Goal: Task Accomplishment & Management: Use online tool/utility

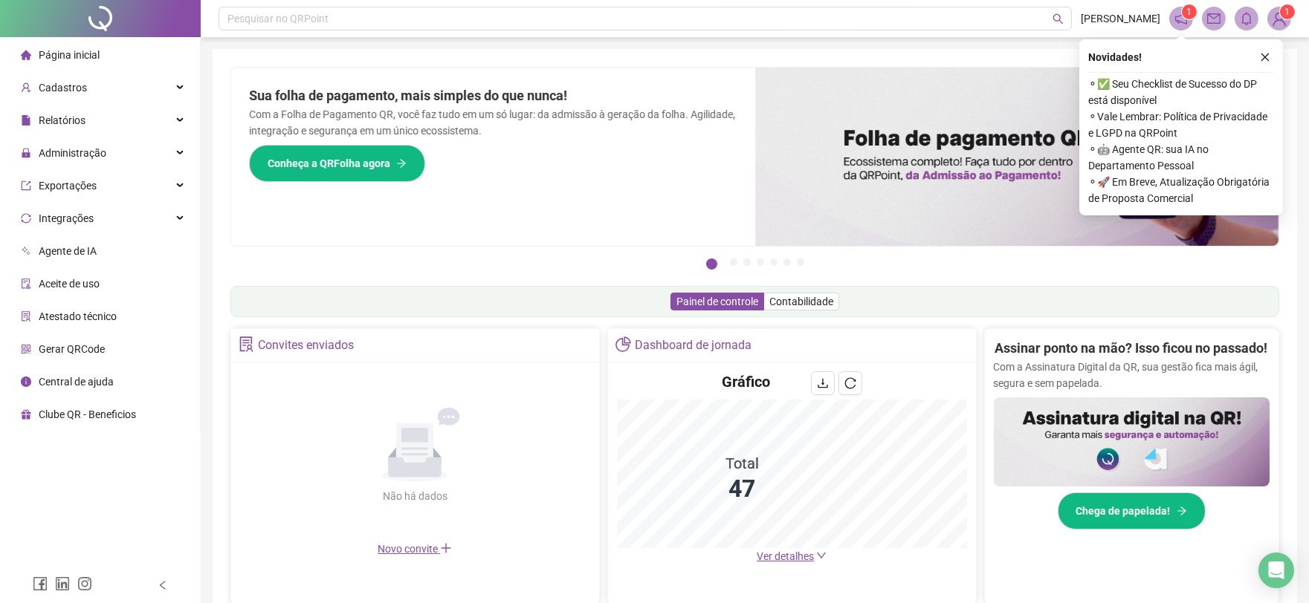
click at [777, 560] on span "Ver detalhes" at bounding box center [785, 557] width 57 height 12
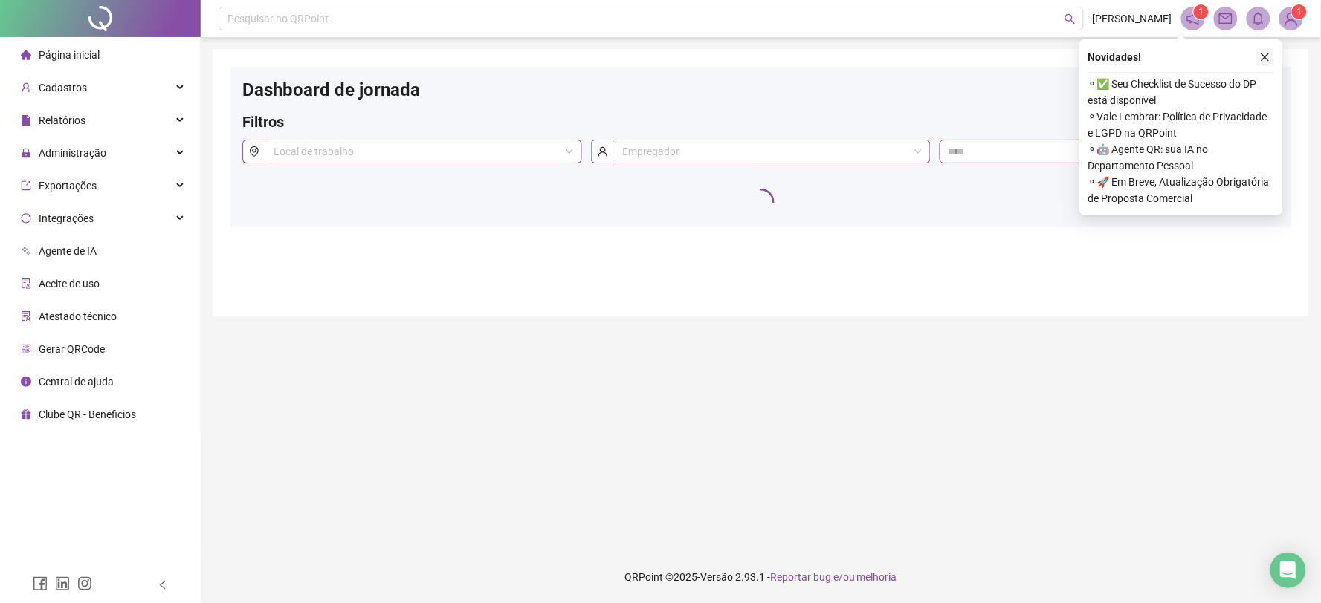
click at [1267, 55] on icon "close" at bounding box center [1265, 57] width 10 height 10
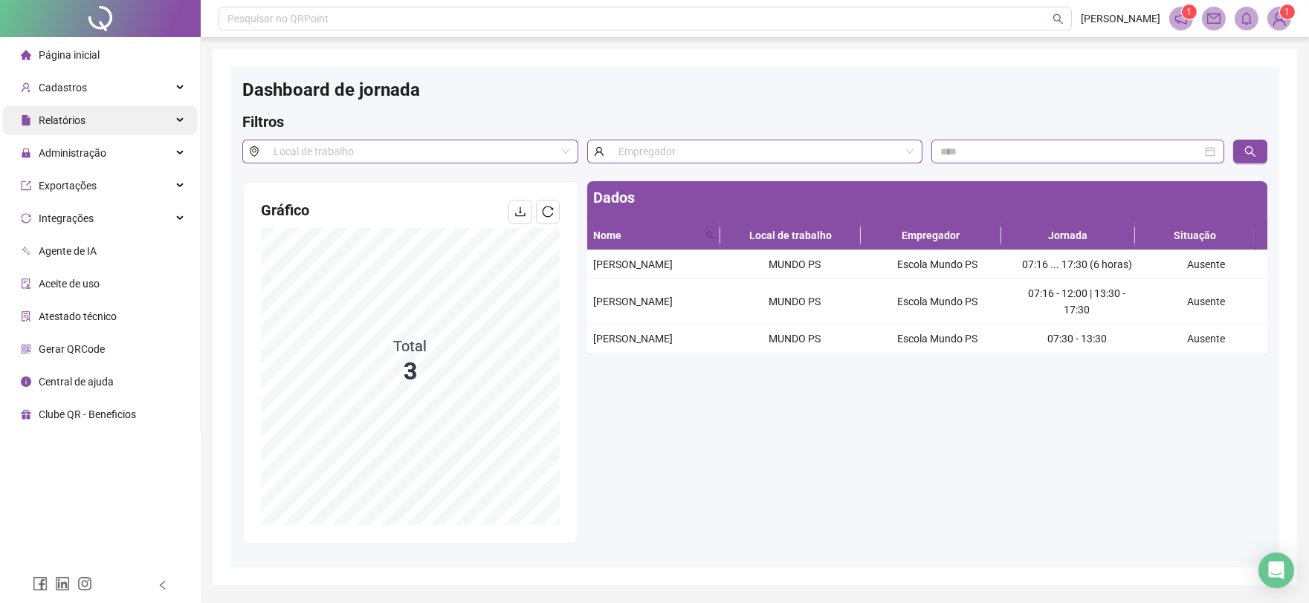
click at [94, 120] on div "Relatórios" at bounding box center [100, 121] width 194 height 30
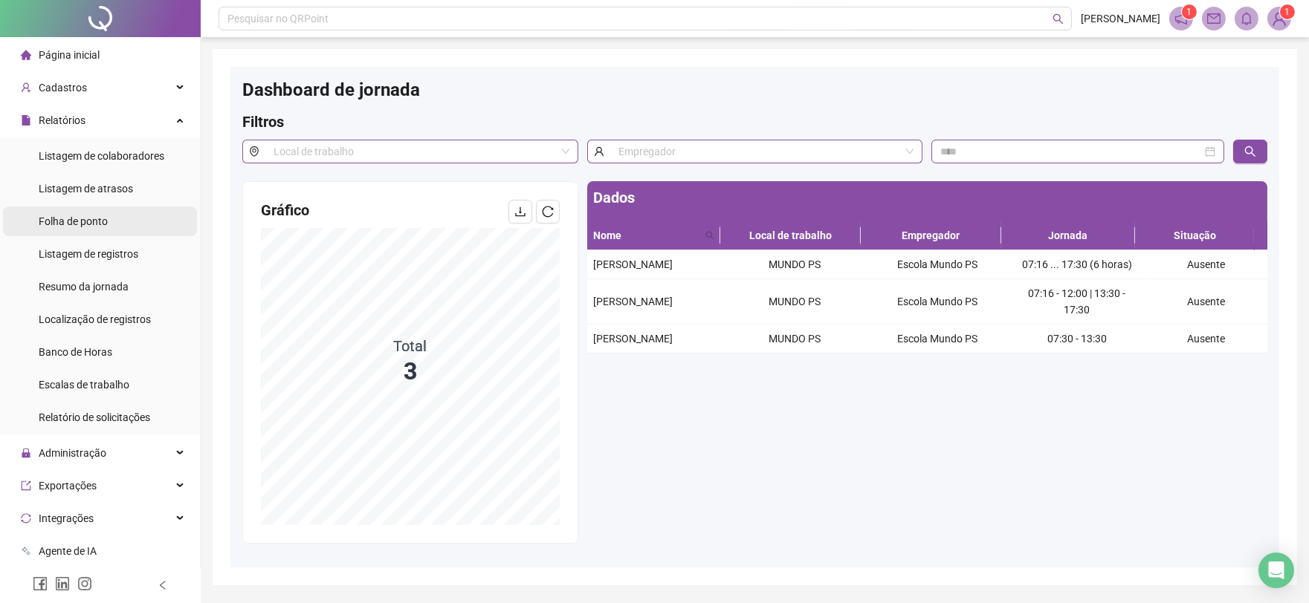
click at [104, 220] on span "Folha de ponto" at bounding box center [73, 222] width 69 height 12
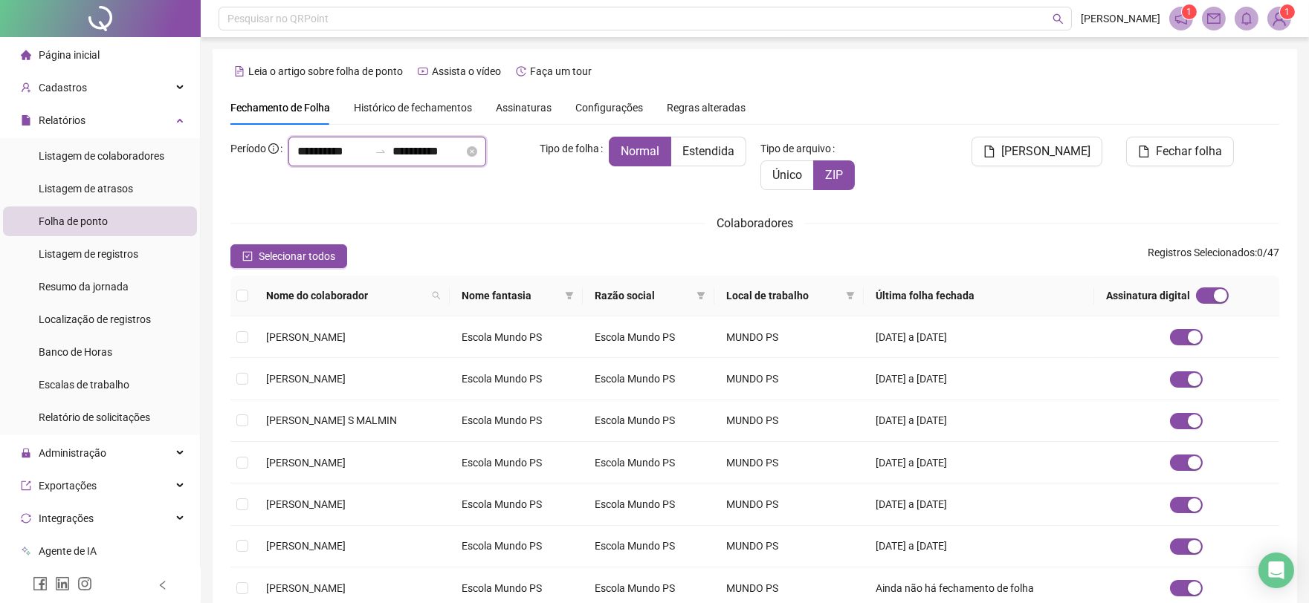
click at [409, 161] on input "**********" at bounding box center [427, 152] width 71 height 18
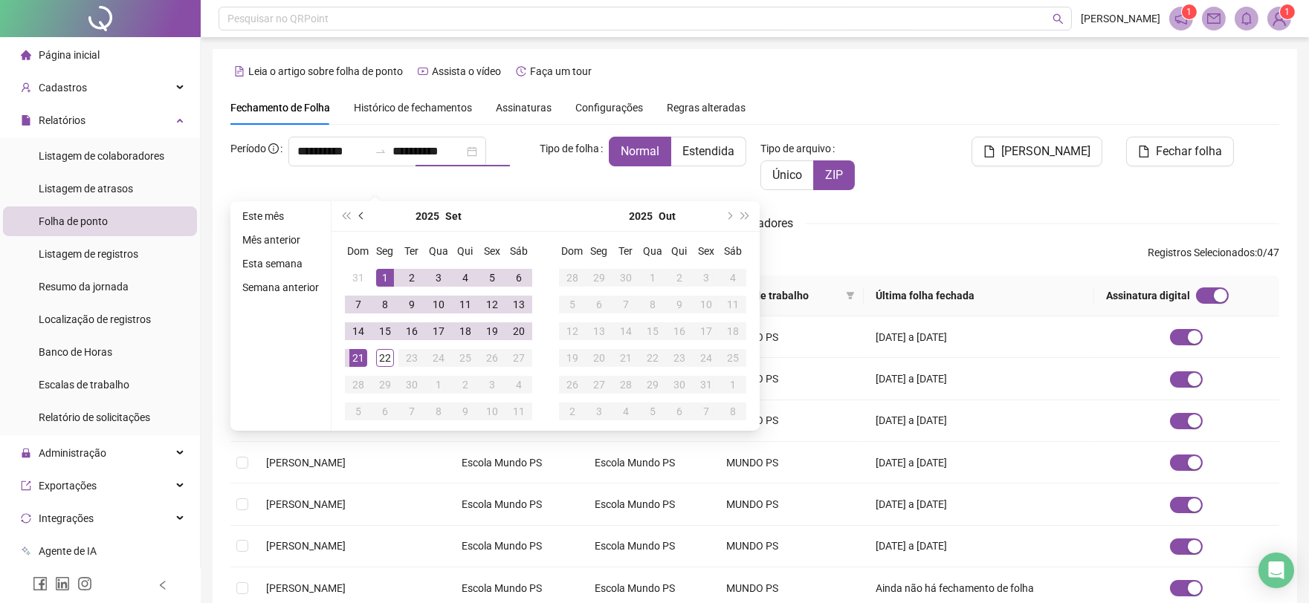
click at [354, 216] on button "prev-year" at bounding box center [362, 216] width 16 height 30
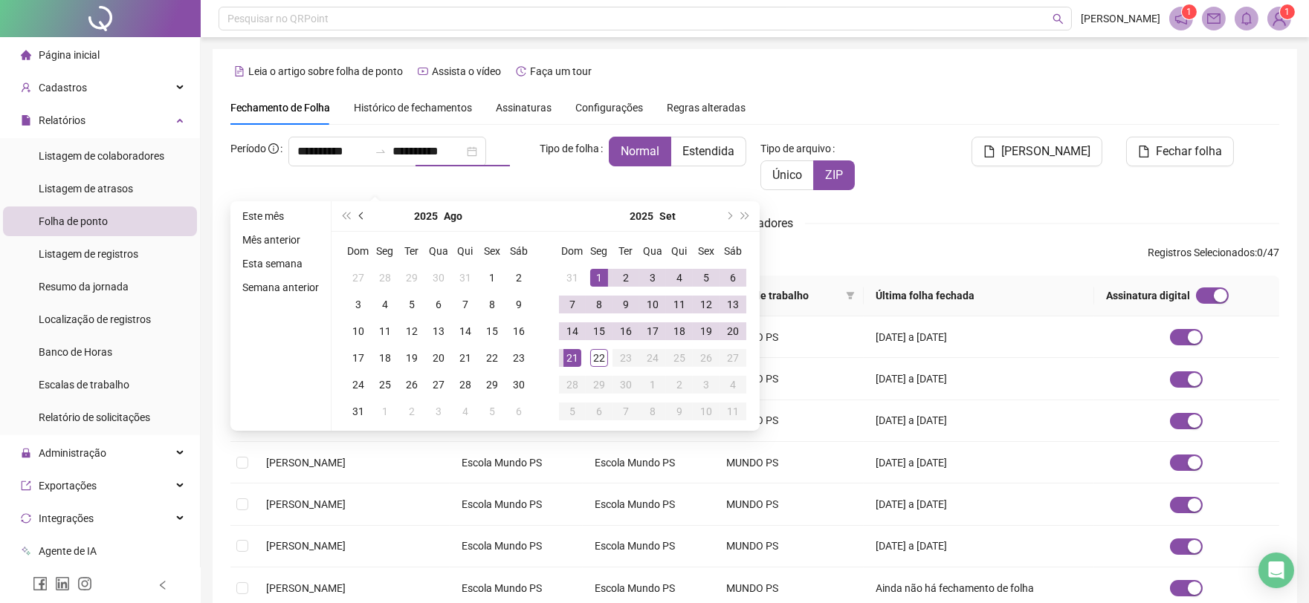
click at [354, 216] on button "prev-year" at bounding box center [362, 216] width 16 height 30
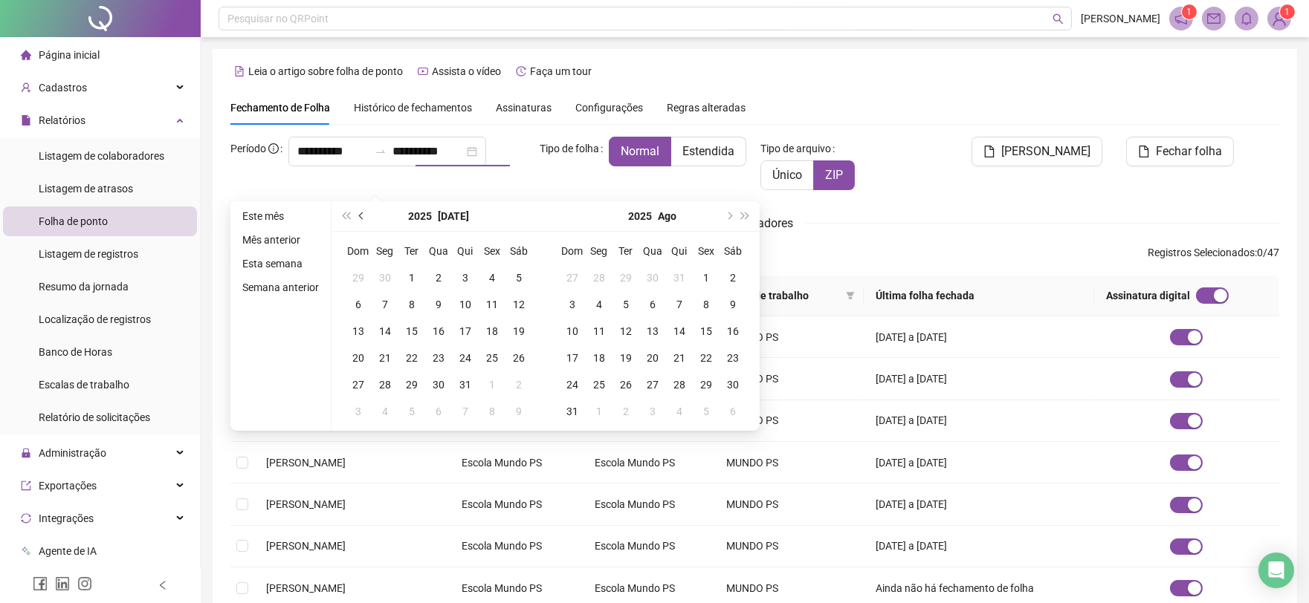
click at [354, 216] on button "prev-year" at bounding box center [362, 216] width 16 height 30
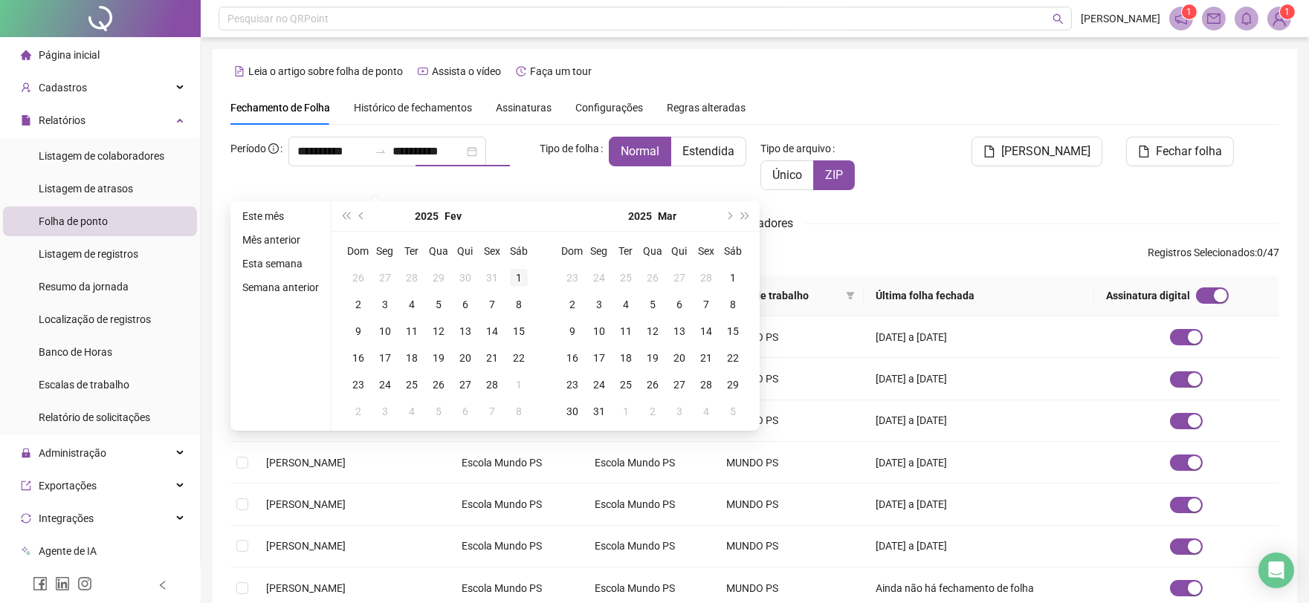
type input "**********"
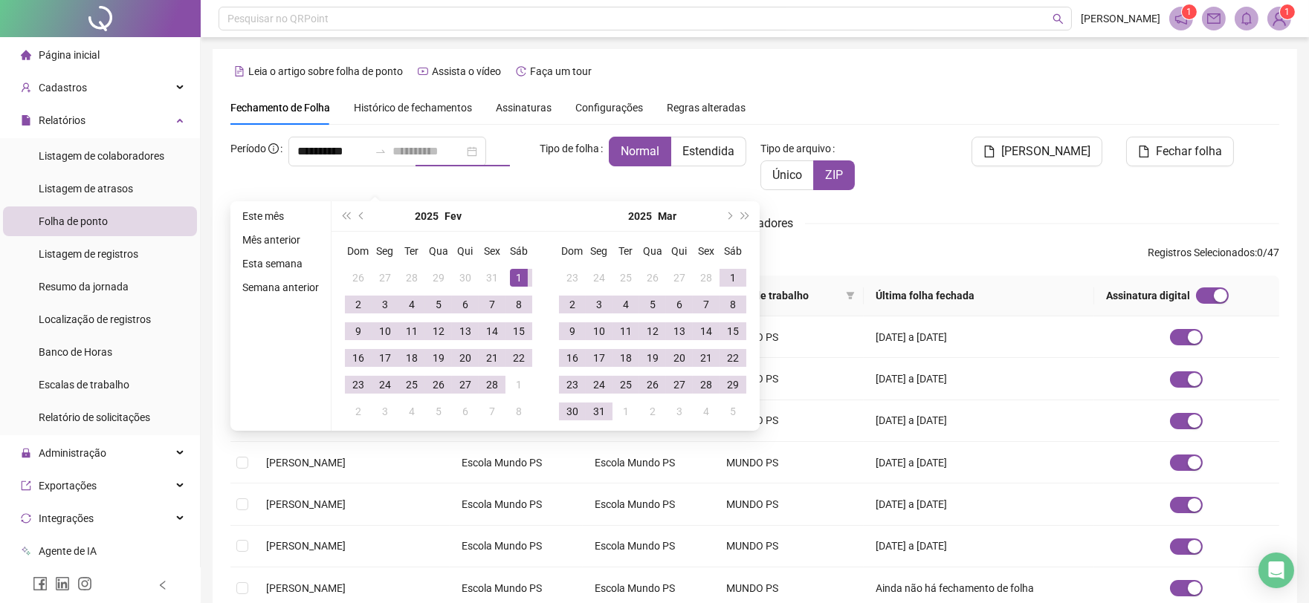
click at [518, 280] on div "1" at bounding box center [519, 278] width 18 height 18
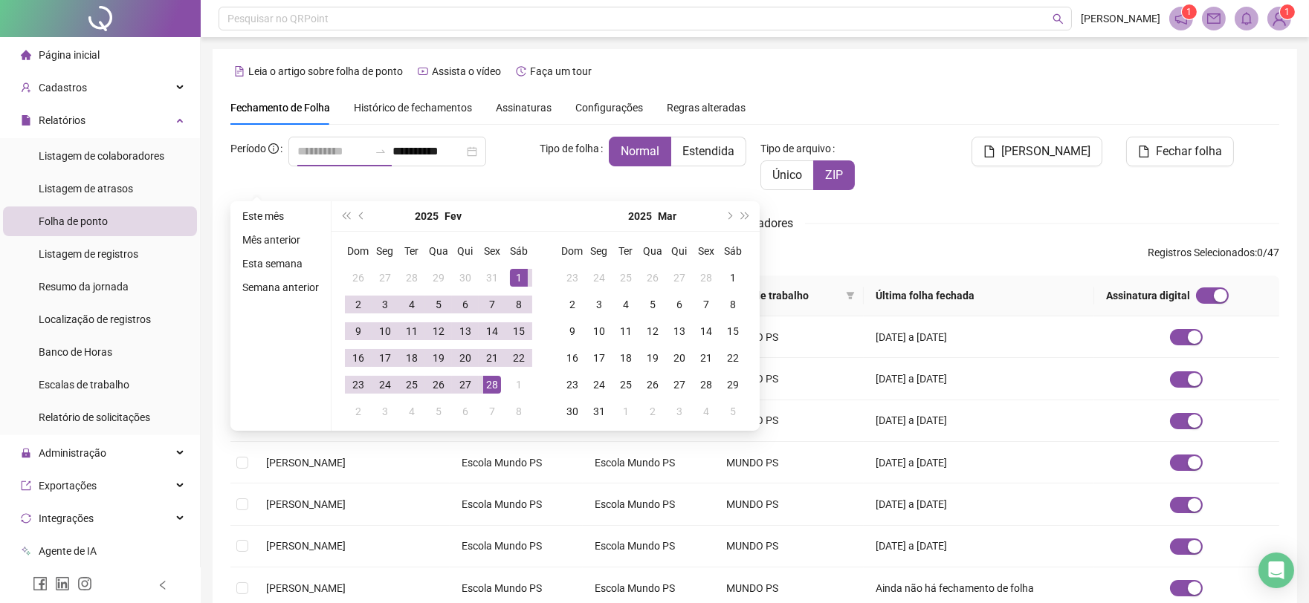
click at [499, 384] on div "28" at bounding box center [492, 385] width 18 height 18
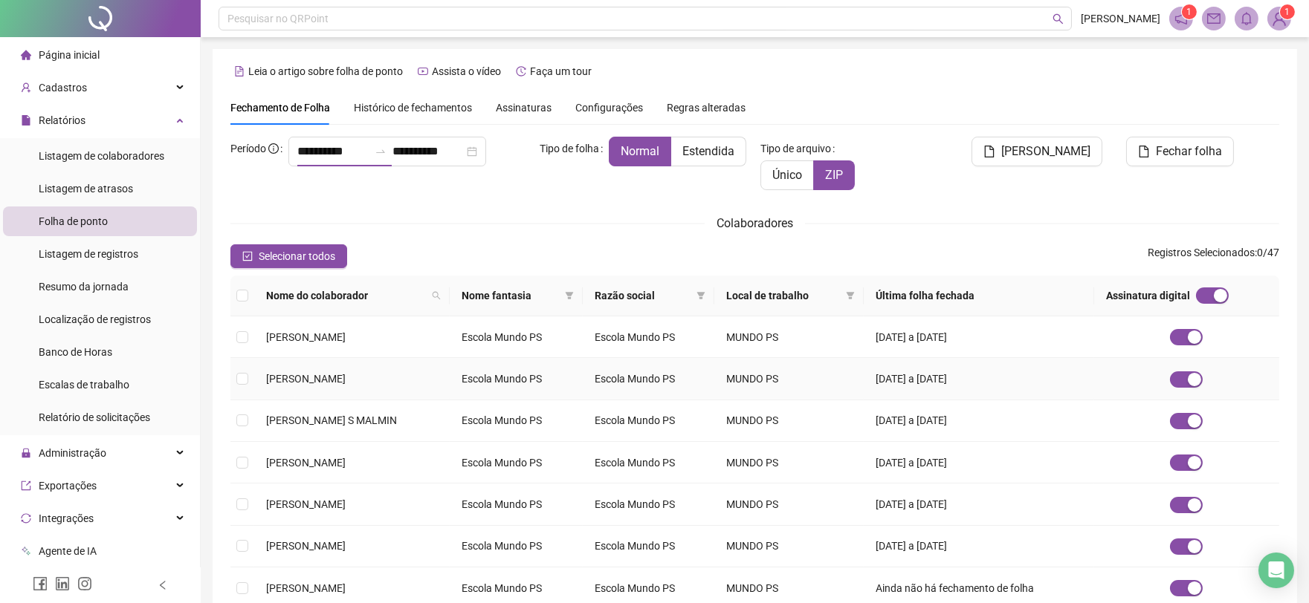
type input "**********"
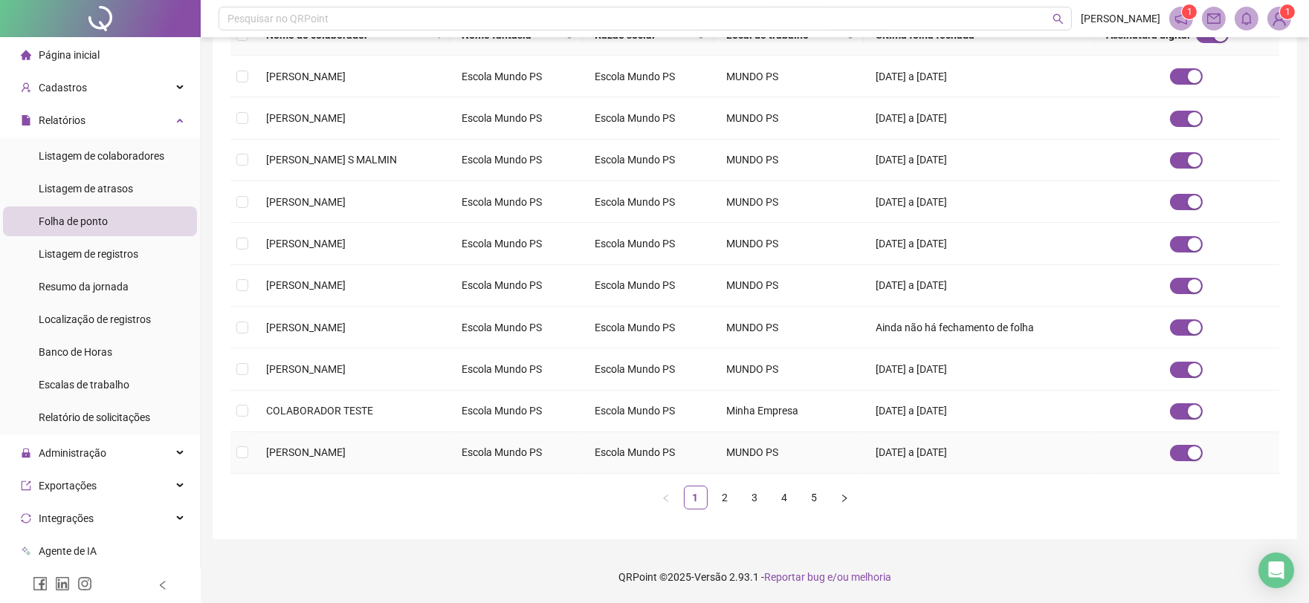
scroll to position [268, 0]
click at [725, 502] on link "2" at bounding box center [725, 498] width 22 height 22
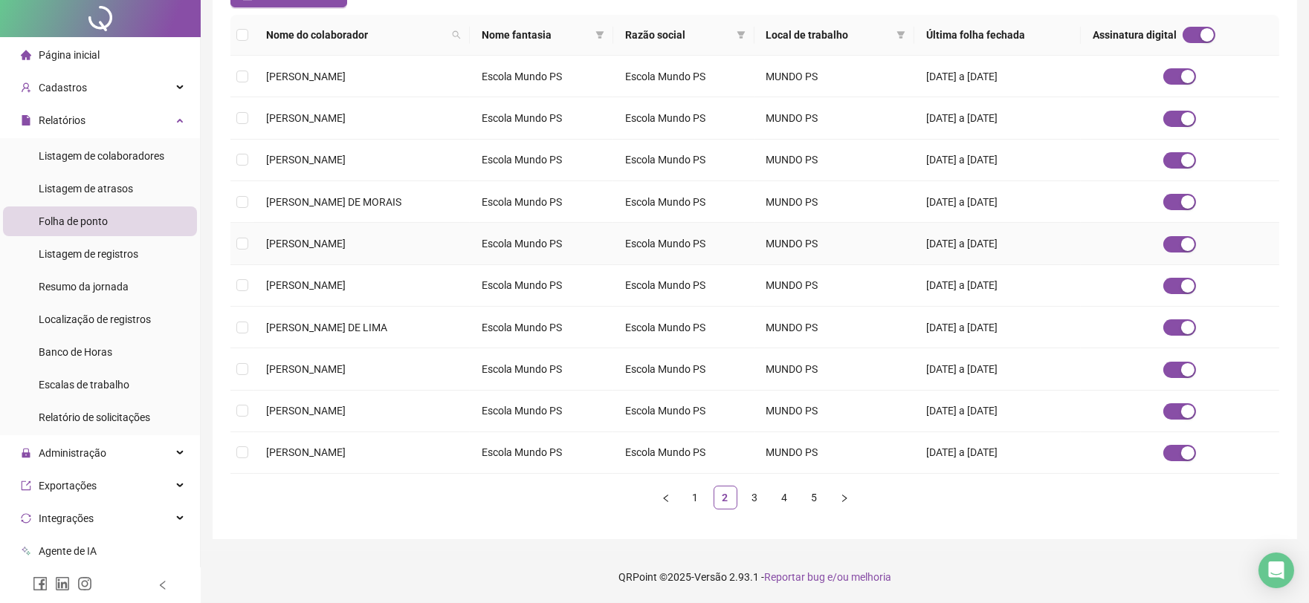
scroll to position [0, 0]
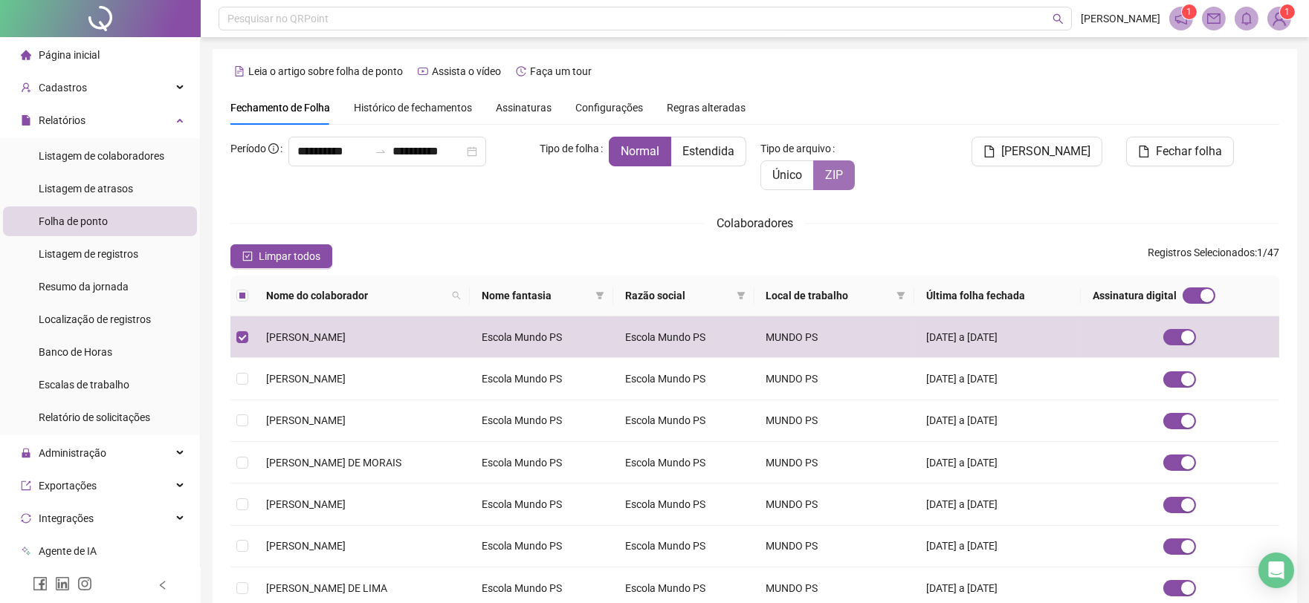
click at [834, 180] on span "ZIP" at bounding box center [834, 175] width 18 height 14
click at [1168, 161] on button "Fechar folha" at bounding box center [1180, 152] width 108 height 30
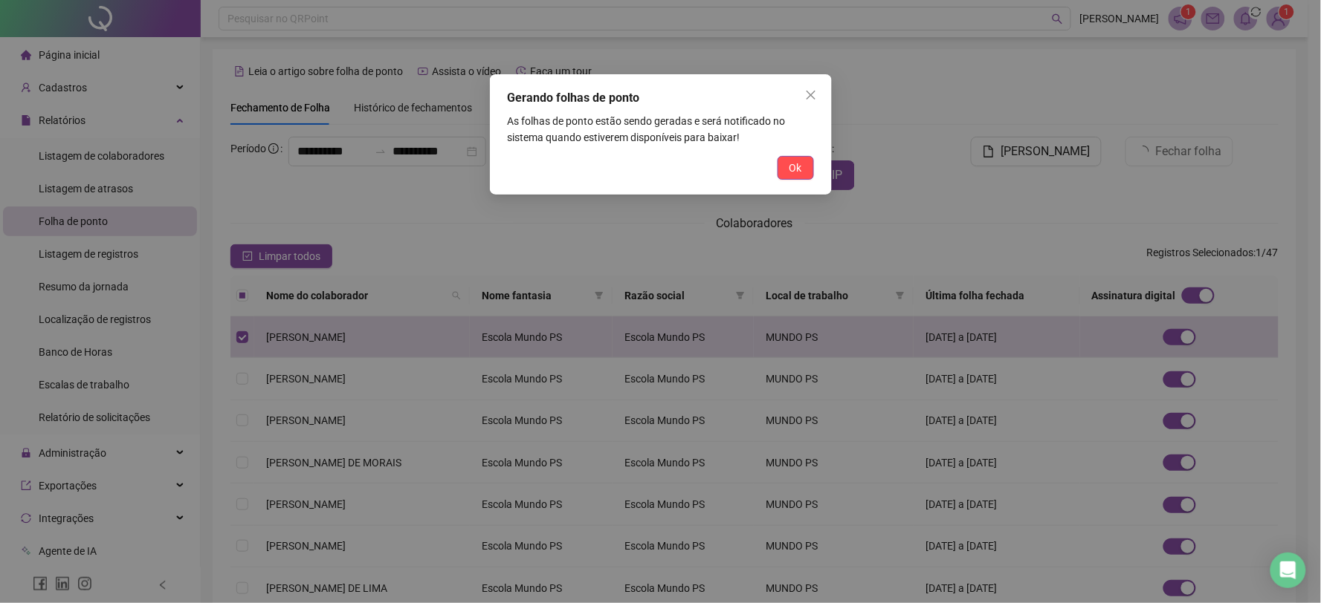
click at [819, 166] on div "Gerando folhas de ponto As folhas de ponto estão sendo geradas e será notificad…" at bounding box center [661, 134] width 342 height 120
click at [786, 165] on button "Ok" at bounding box center [795, 168] width 36 height 24
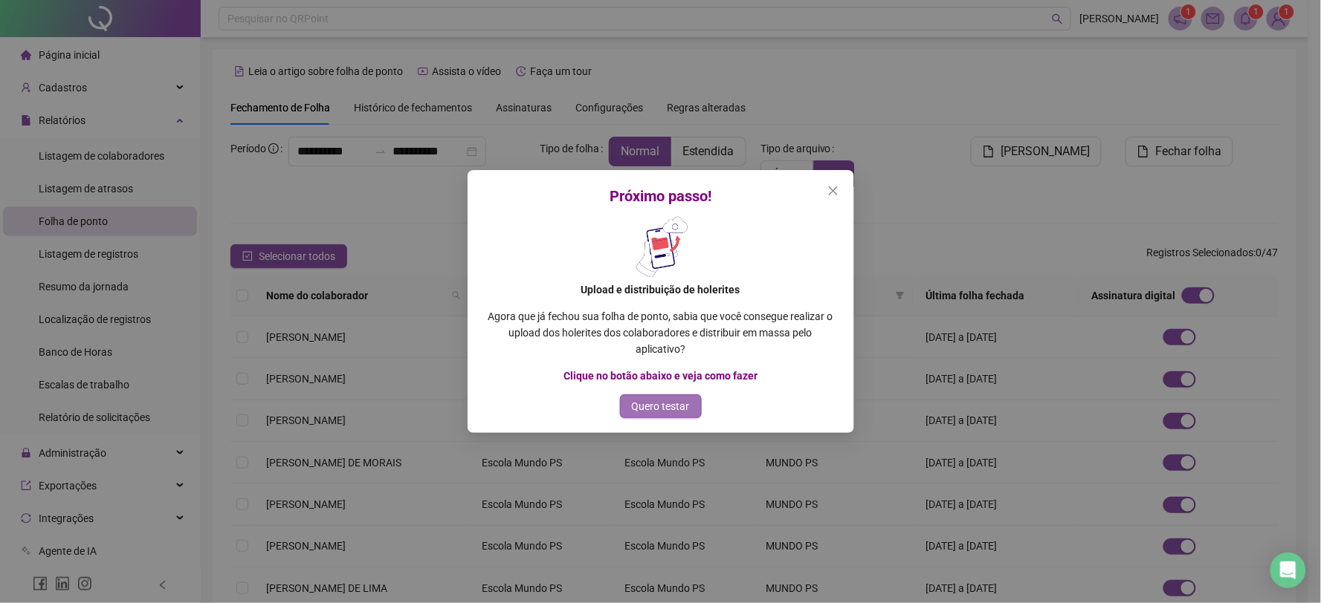
click at [658, 404] on span "Quero testar" at bounding box center [661, 406] width 58 height 16
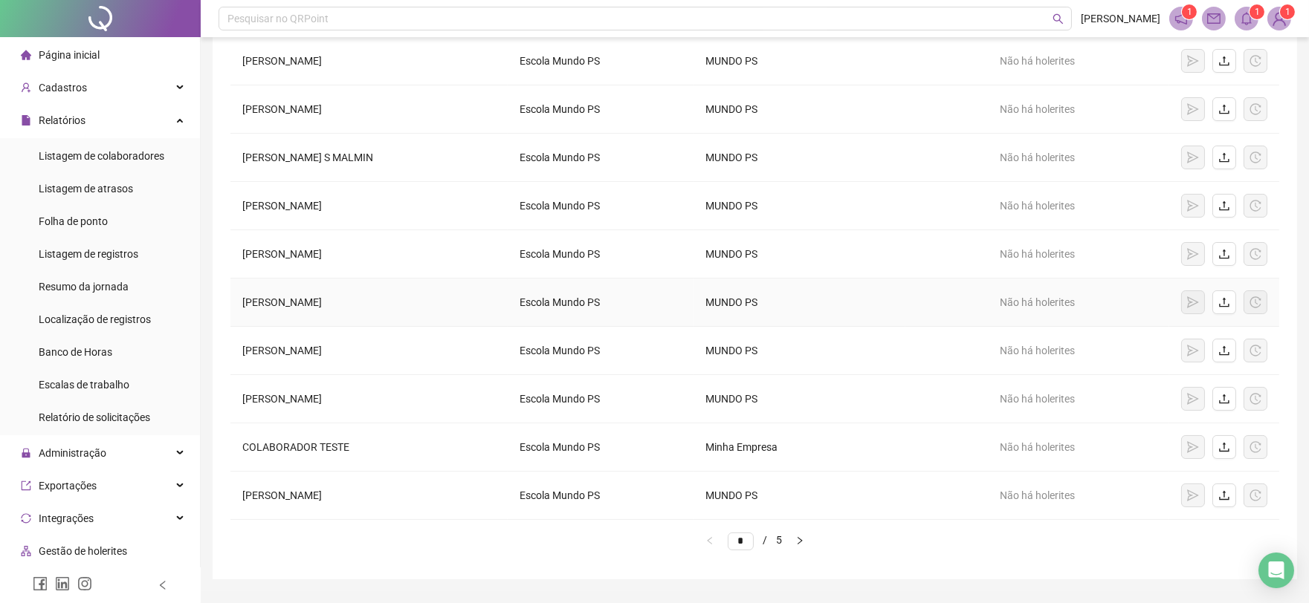
scroll to position [234, 0]
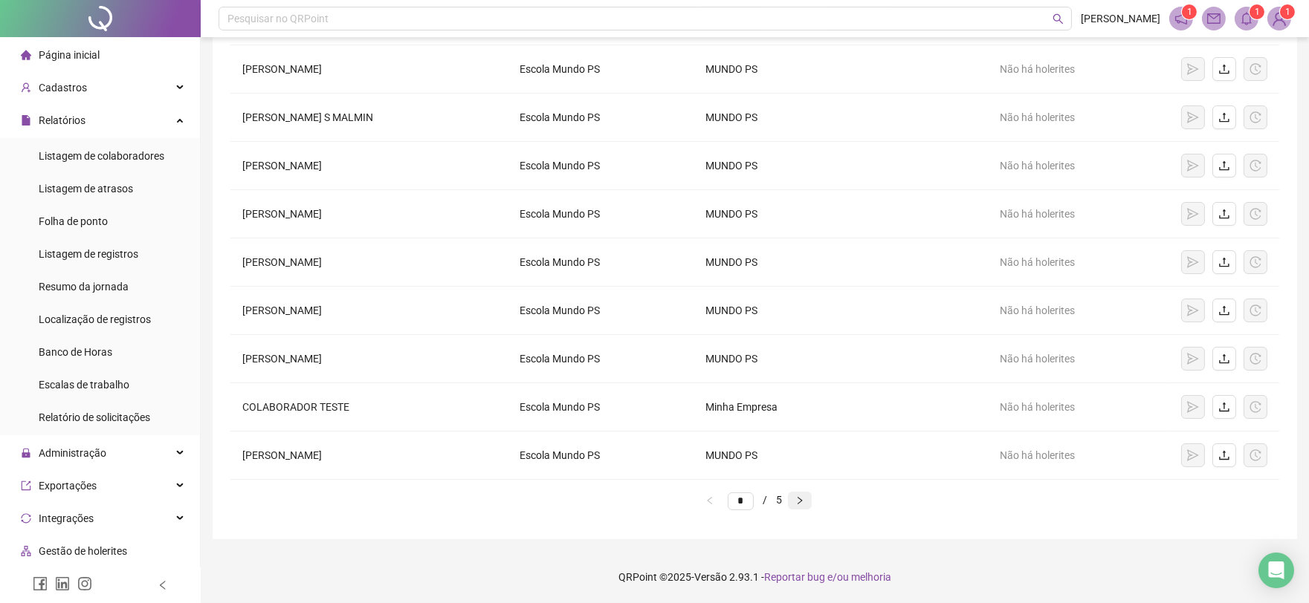
click at [804, 502] on icon "right" at bounding box center [799, 500] width 9 height 9
type input "*"
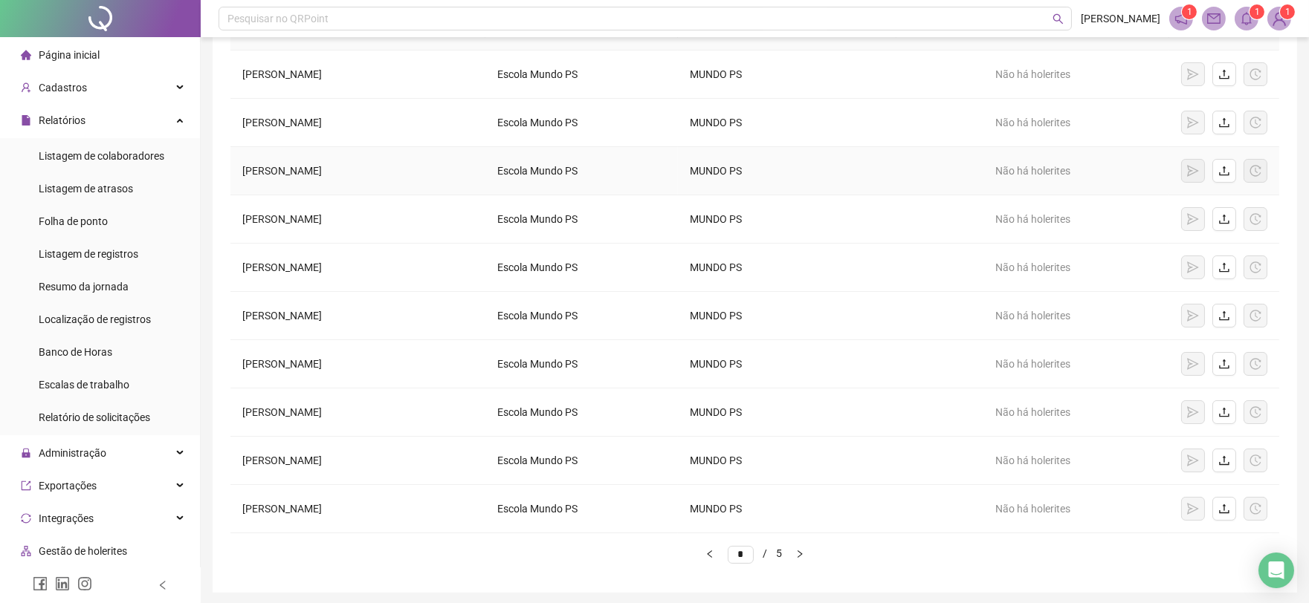
scroll to position [152, 0]
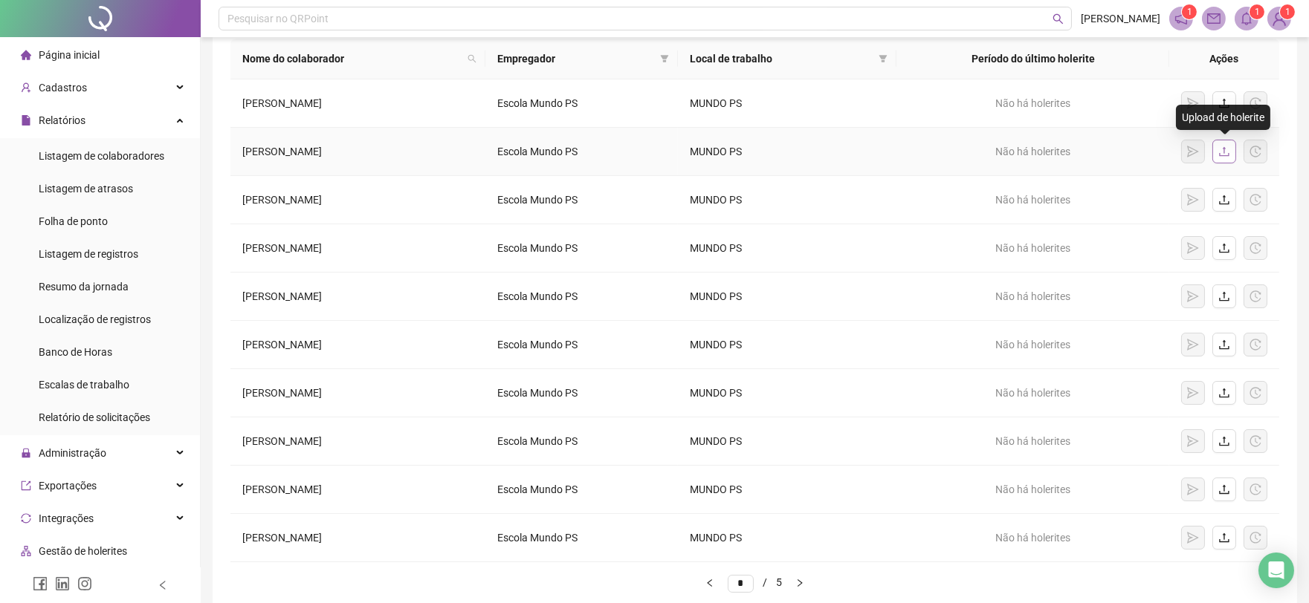
click at [1227, 152] on icon "upload" at bounding box center [1224, 152] width 12 height 12
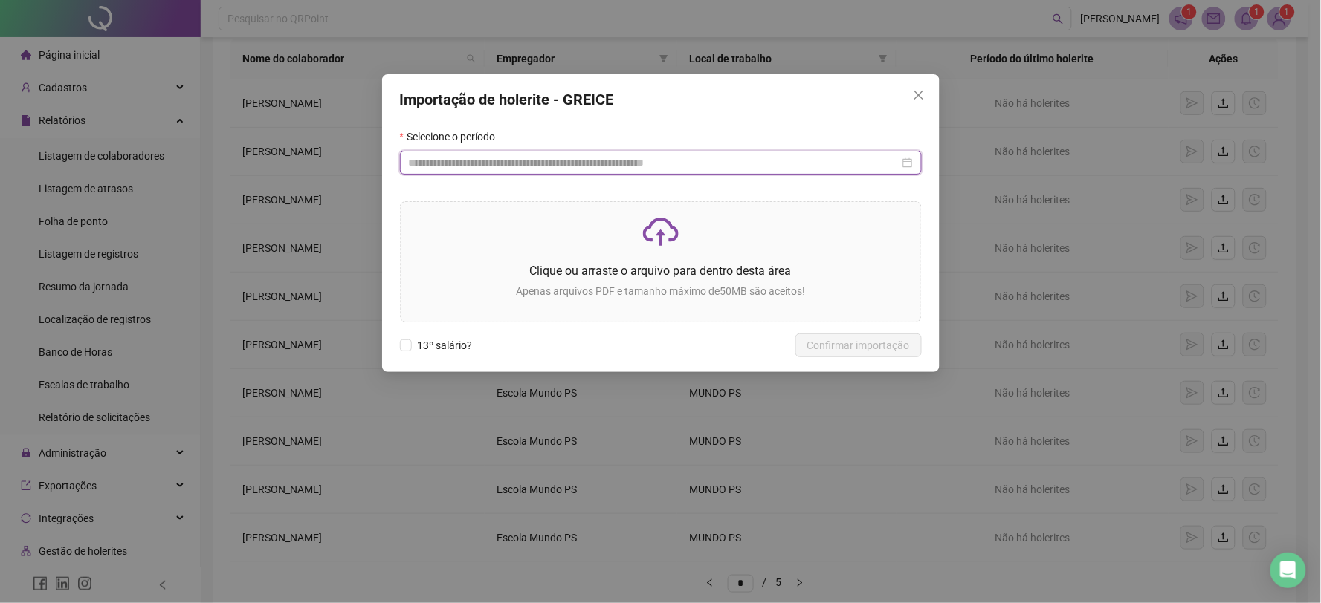
click at [469, 162] on input at bounding box center [654, 163] width 490 height 16
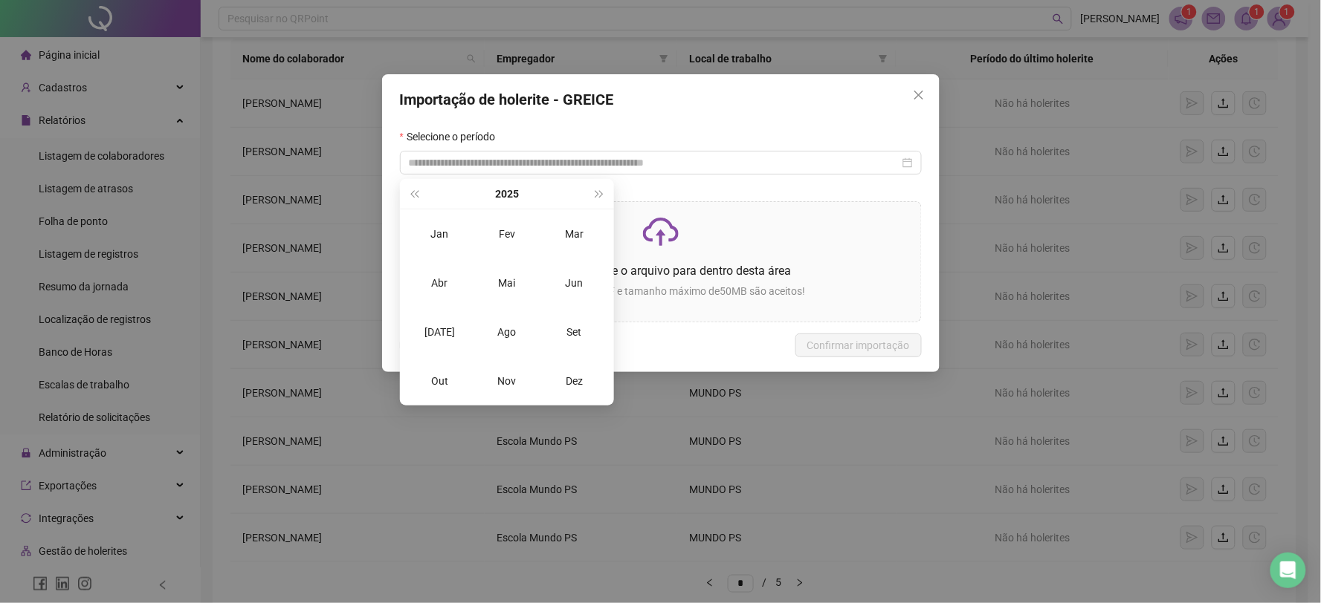
click at [703, 111] on div "Importação de holerite - GREICE Selecione o período Clique ou arraste o arquivo…" at bounding box center [660, 223] width 557 height 298
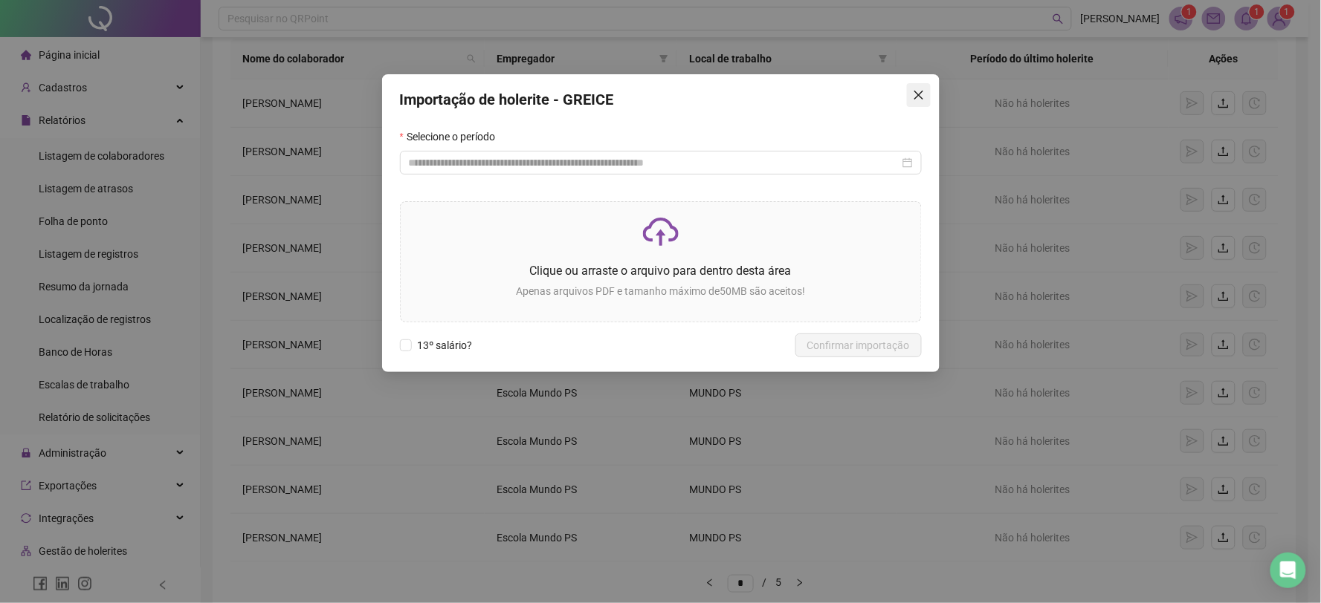
click at [916, 97] on icon "close" at bounding box center [917, 95] width 9 height 9
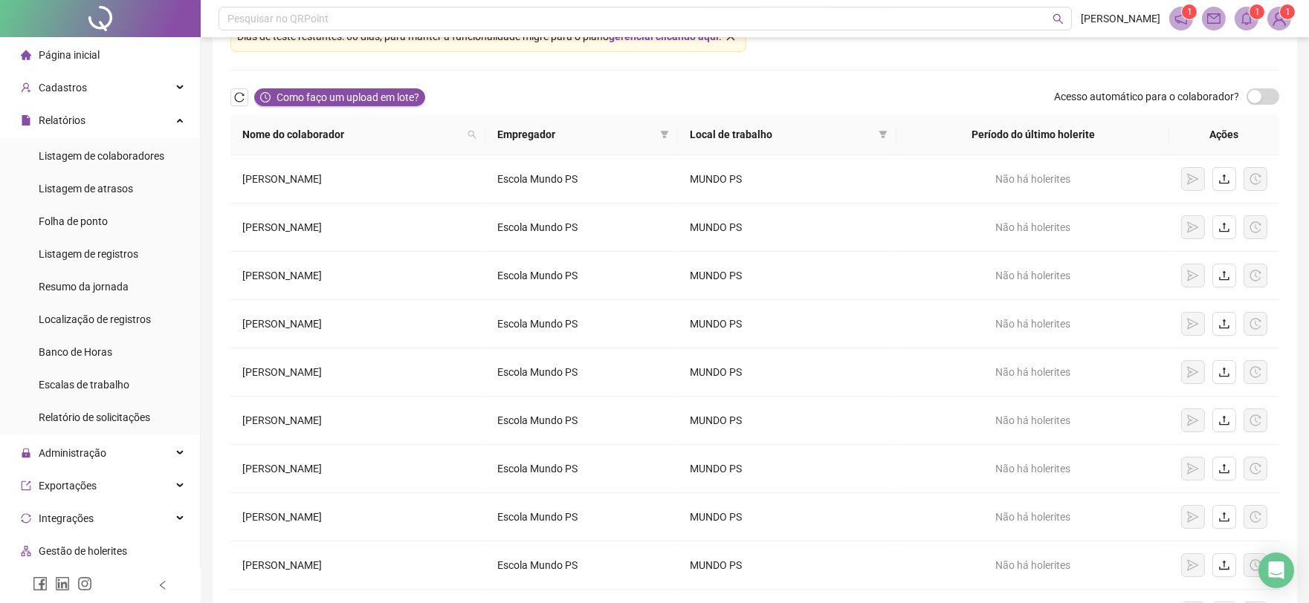
scroll to position [0, 0]
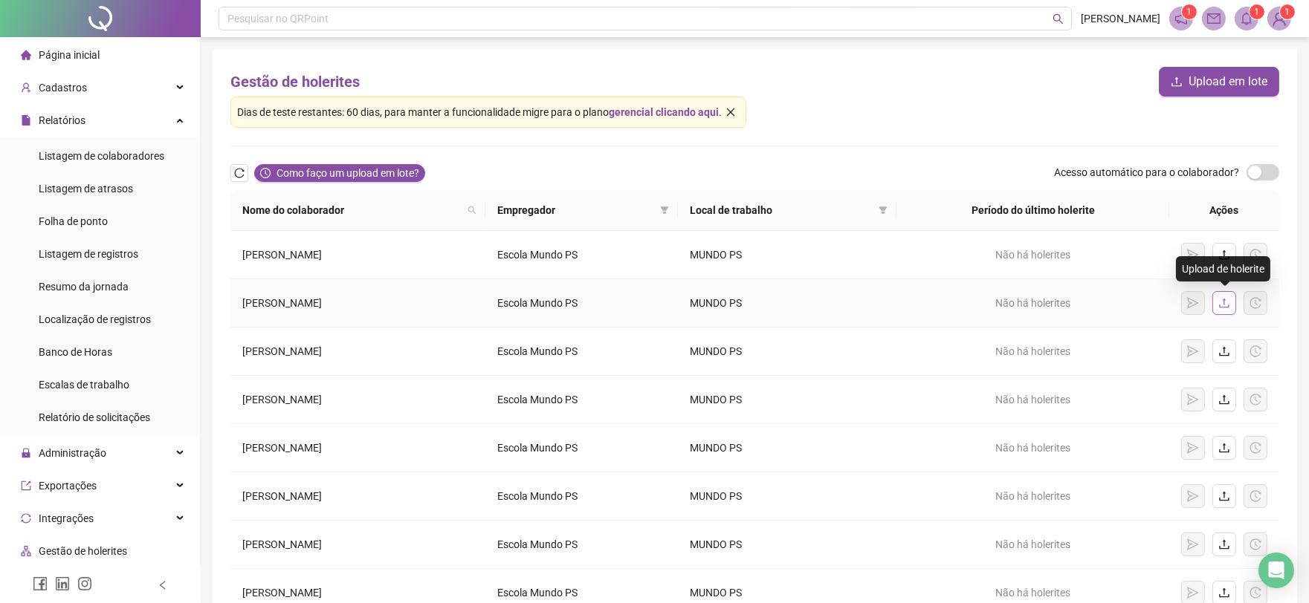
click at [1222, 300] on icon "upload" at bounding box center [1224, 303] width 12 height 12
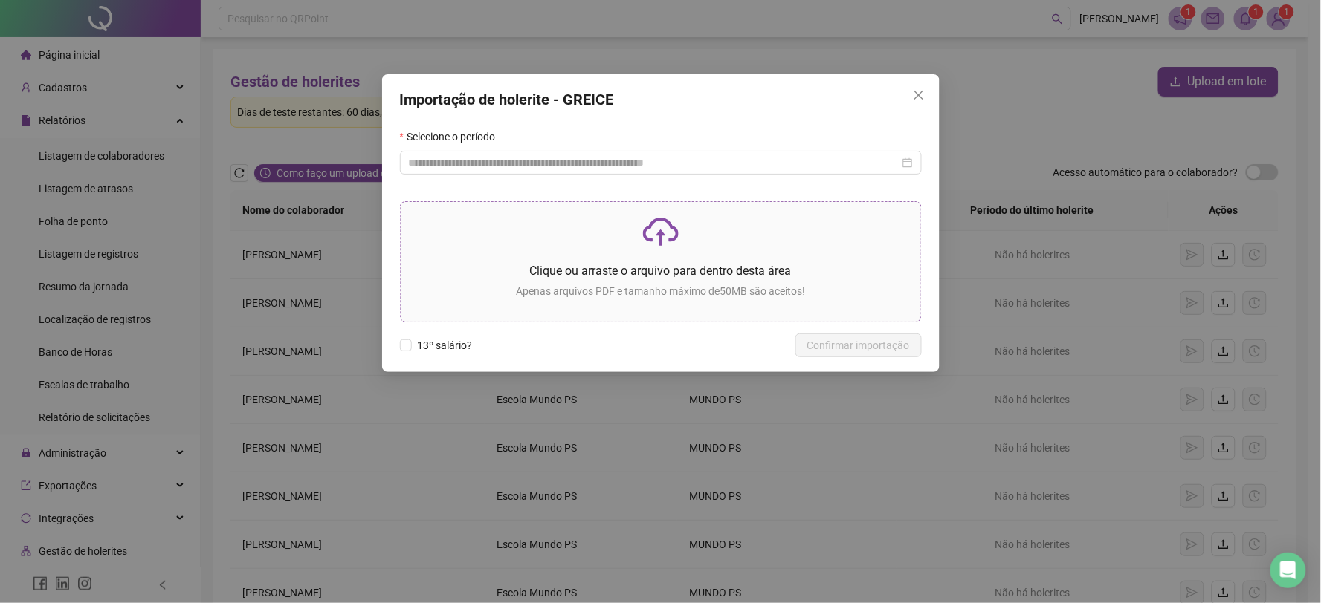
click at [569, 268] on p "Clique ou arraste o arquivo para dentro desta área" at bounding box center [660, 271] width 496 height 19
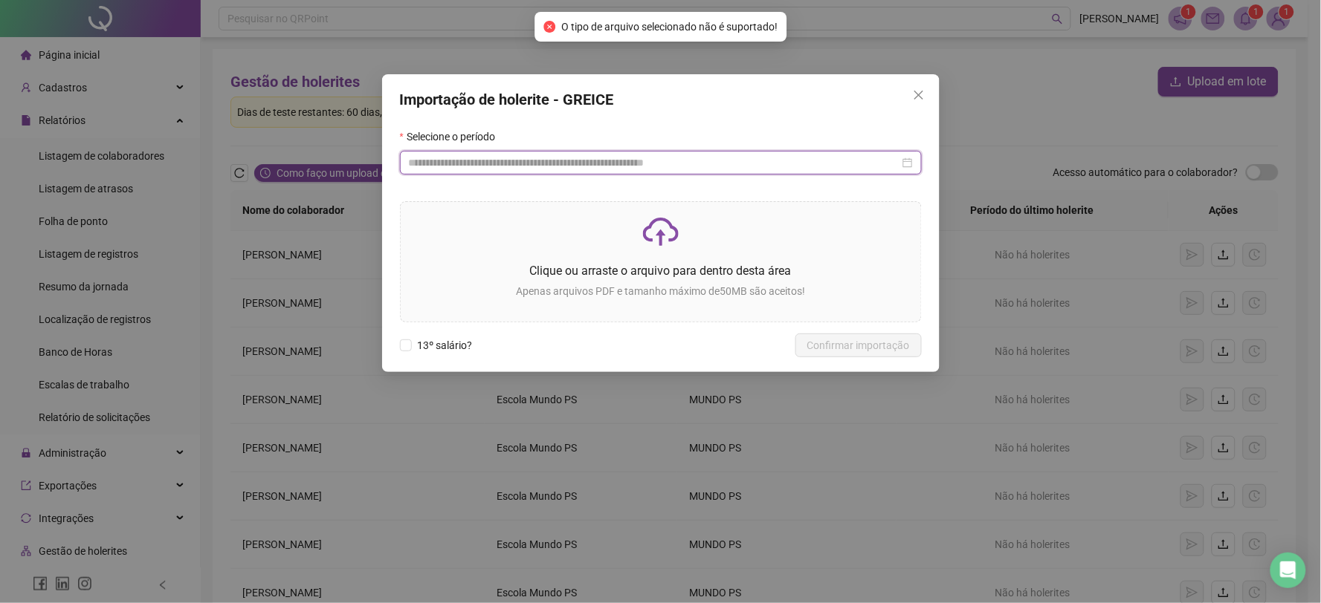
click at [615, 166] on input at bounding box center [654, 163] width 490 height 16
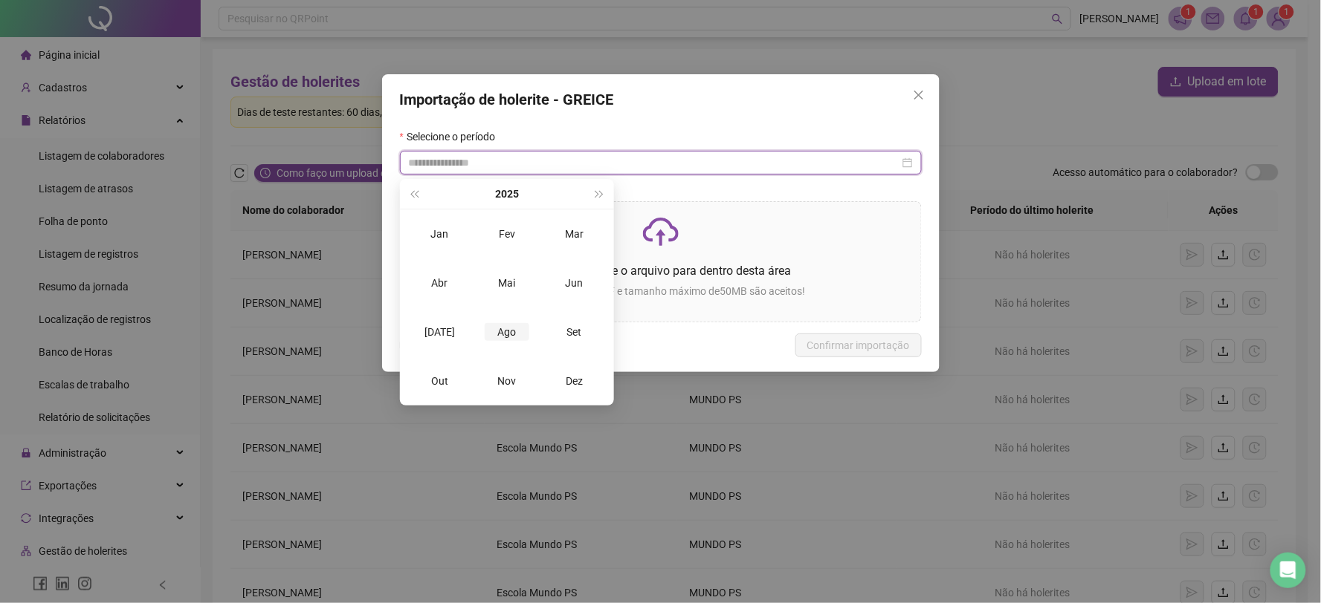
type input "**********"
click at [505, 332] on div "Ago" at bounding box center [507, 332] width 45 height 18
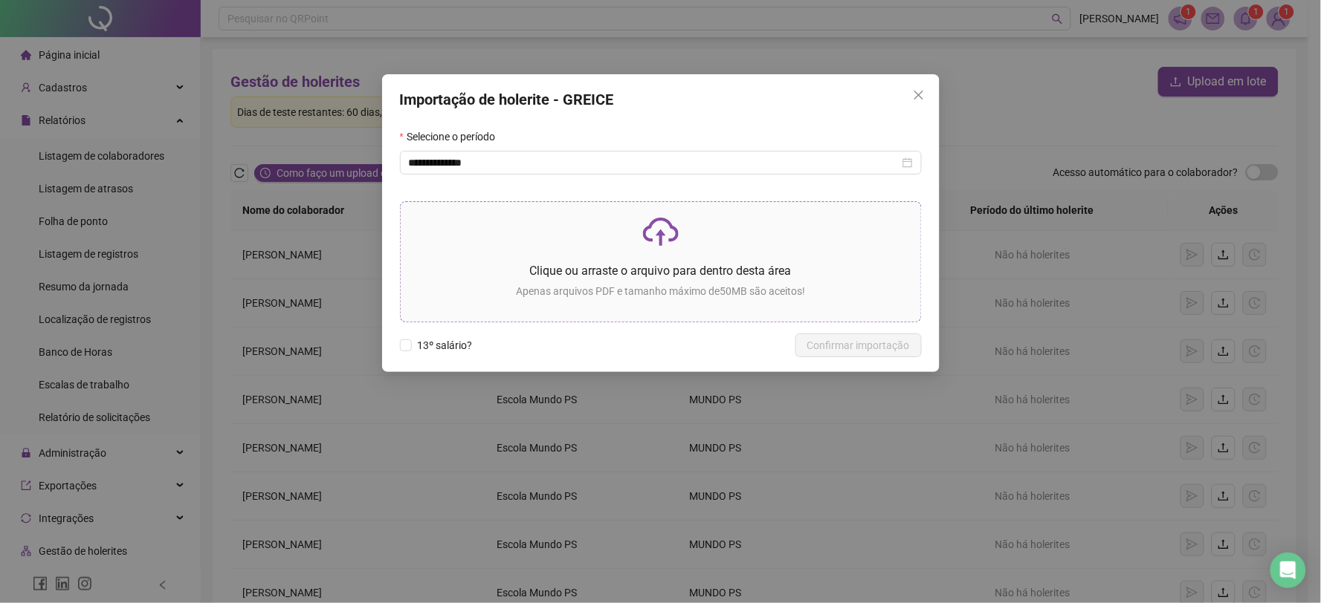
click at [476, 256] on div "Clique ou arraste o arquivo para dentro desta área Apenas arquivos PDF e tamanh…" at bounding box center [660, 262] width 496 height 96
click at [635, 265] on p "Clique ou arraste o arquivo para dentro desta área" at bounding box center [660, 271] width 496 height 19
click at [480, 259] on div "Clique ou arraste o arquivo para dentro desta área Apenas arquivos PDF e tamanh…" at bounding box center [660, 262] width 496 height 96
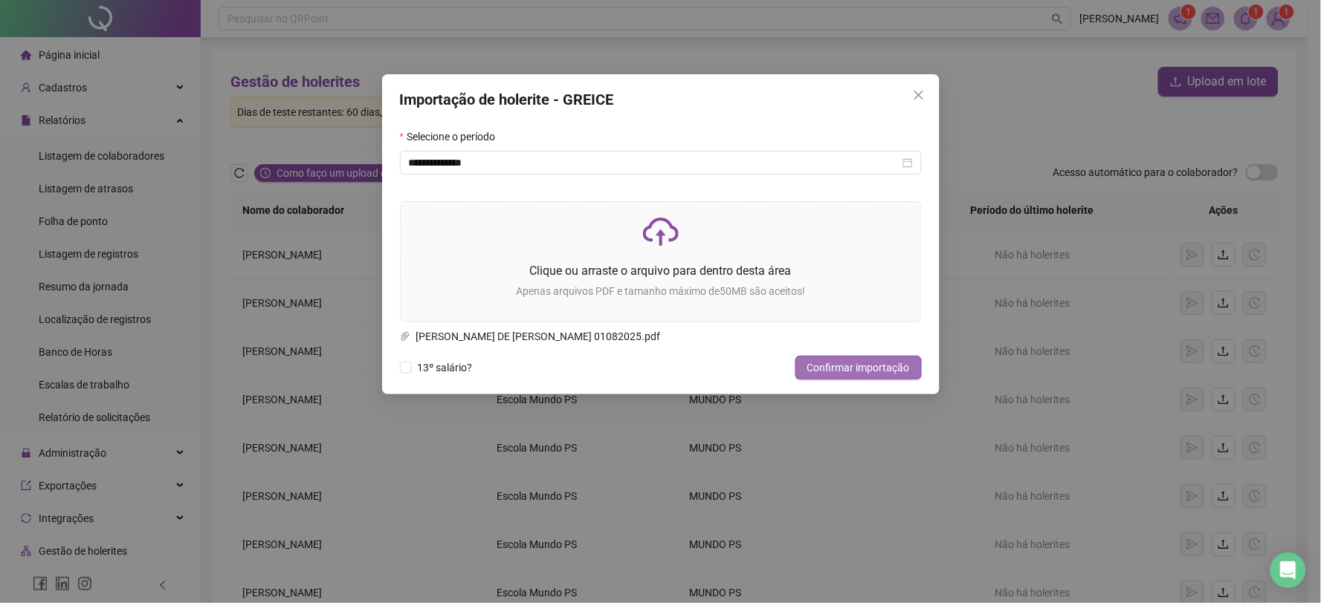
click at [849, 368] on span "Confirmar importação" at bounding box center [858, 368] width 103 height 16
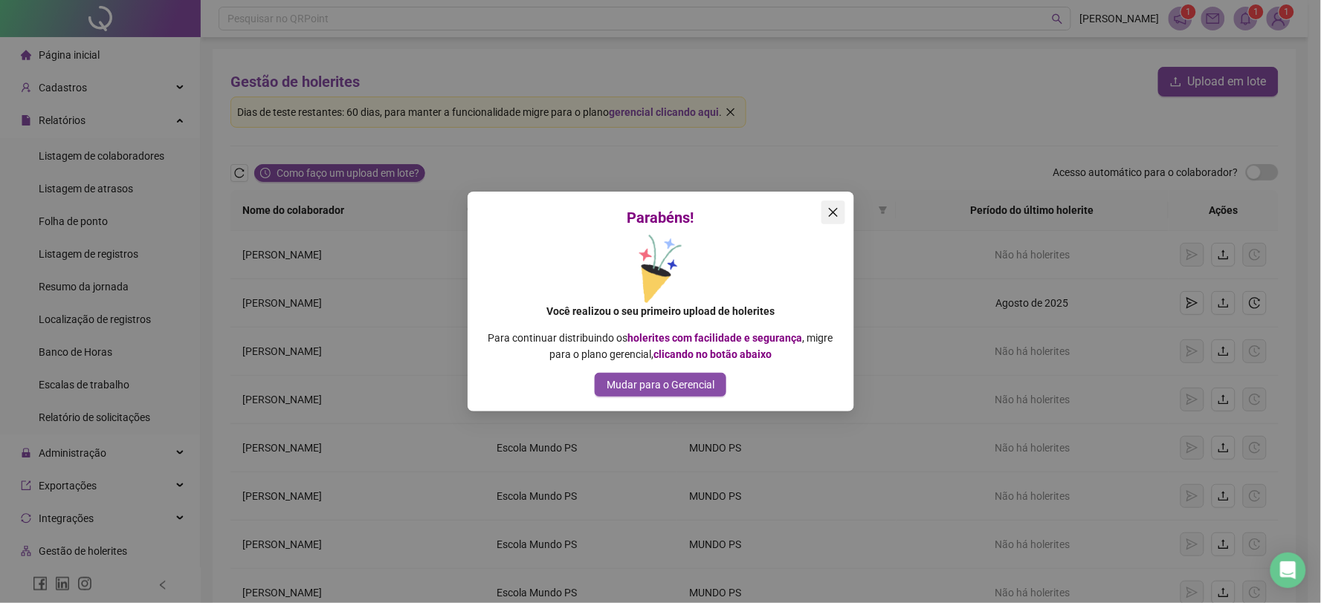
click at [830, 208] on icon "close" at bounding box center [833, 213] width 12 height 12
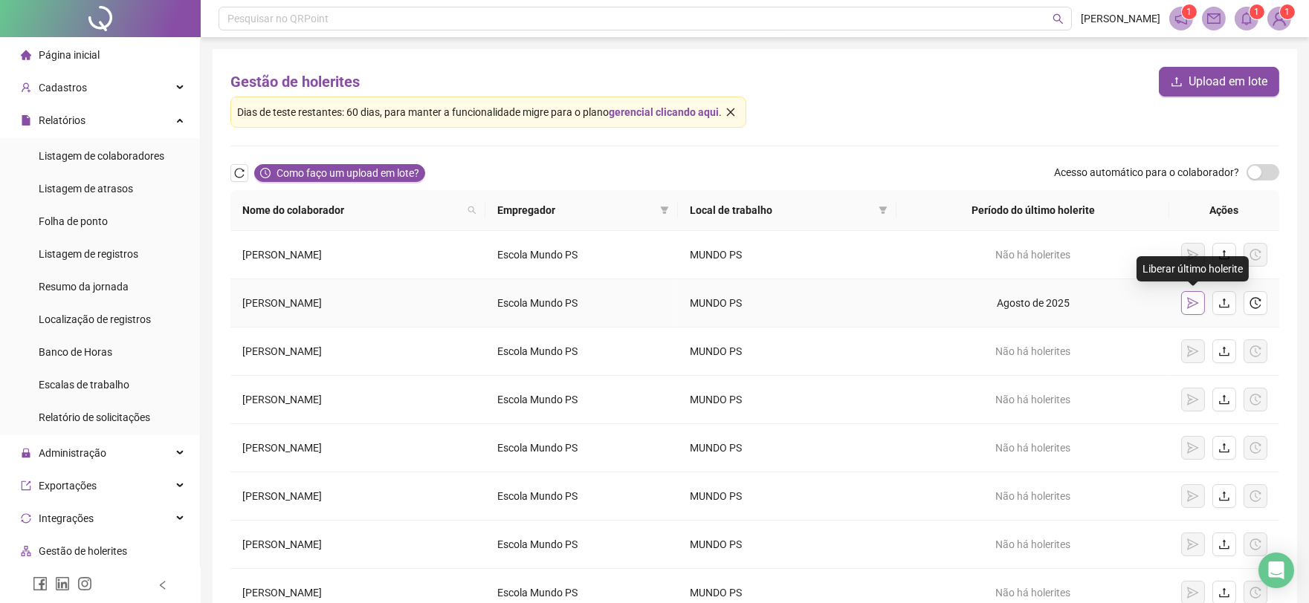
click at [1193, 302] on icon "send" at bounding box center [1193, 303] width 12 height 12
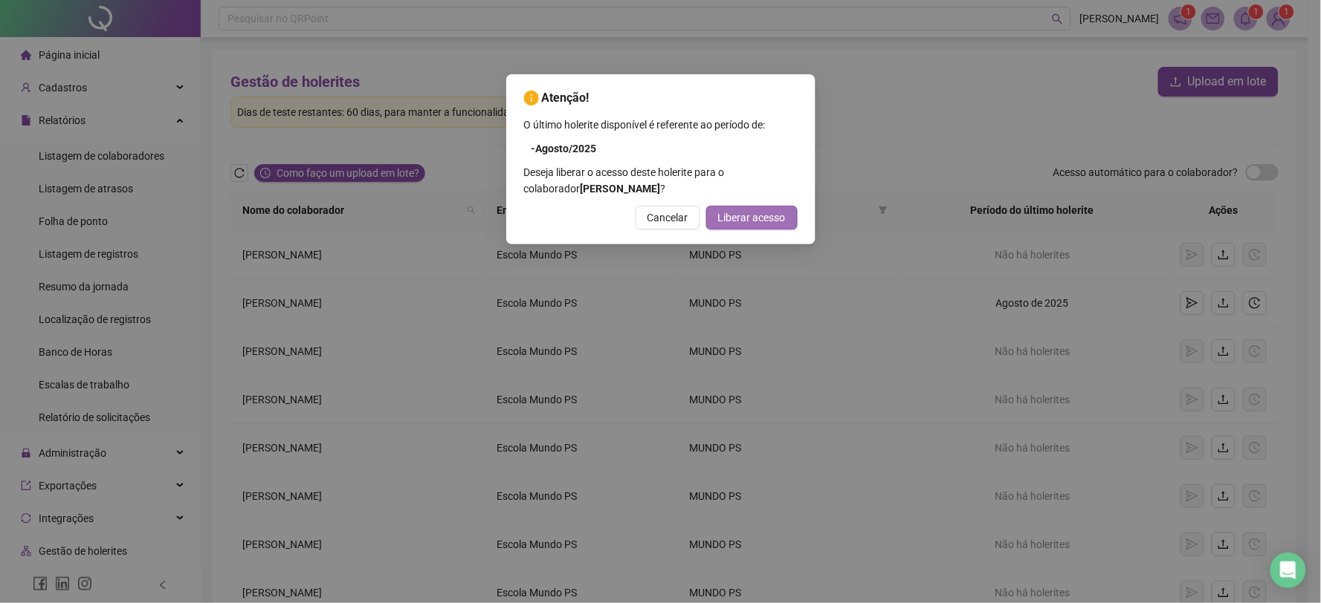
click at [742, 210] on span "Liberar acesso" at bounding box center [752, 218] width 68 height 16
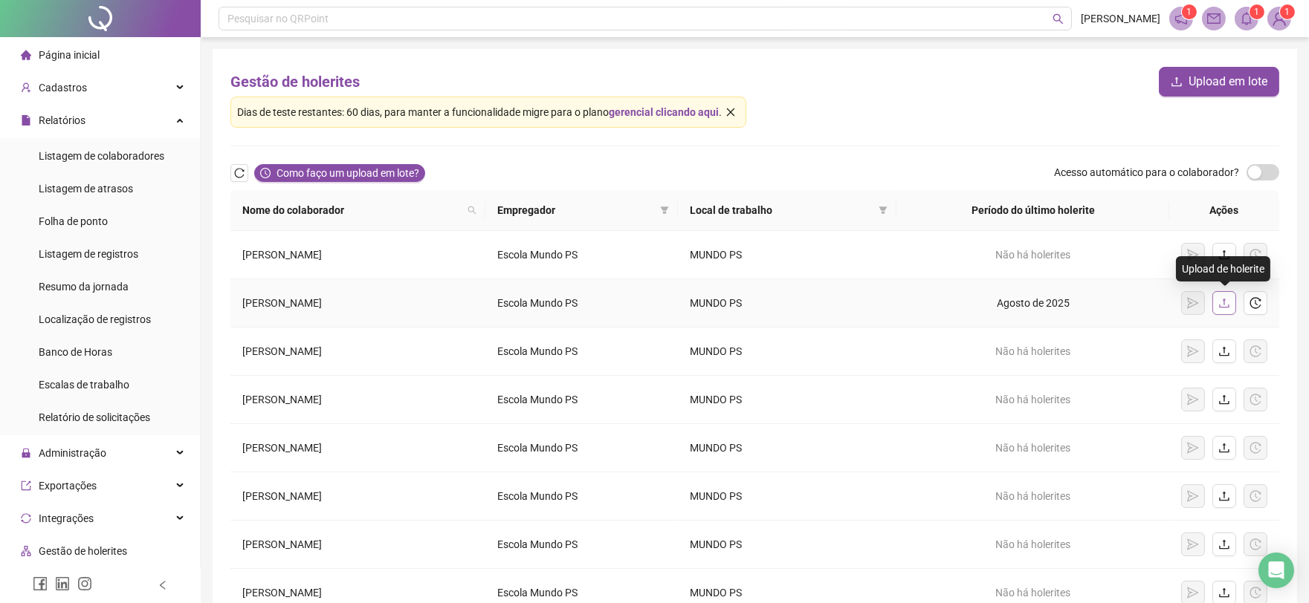
click at [1224, 302] on icon "upload" at bounding box center [1224, 304] width 10 height 10
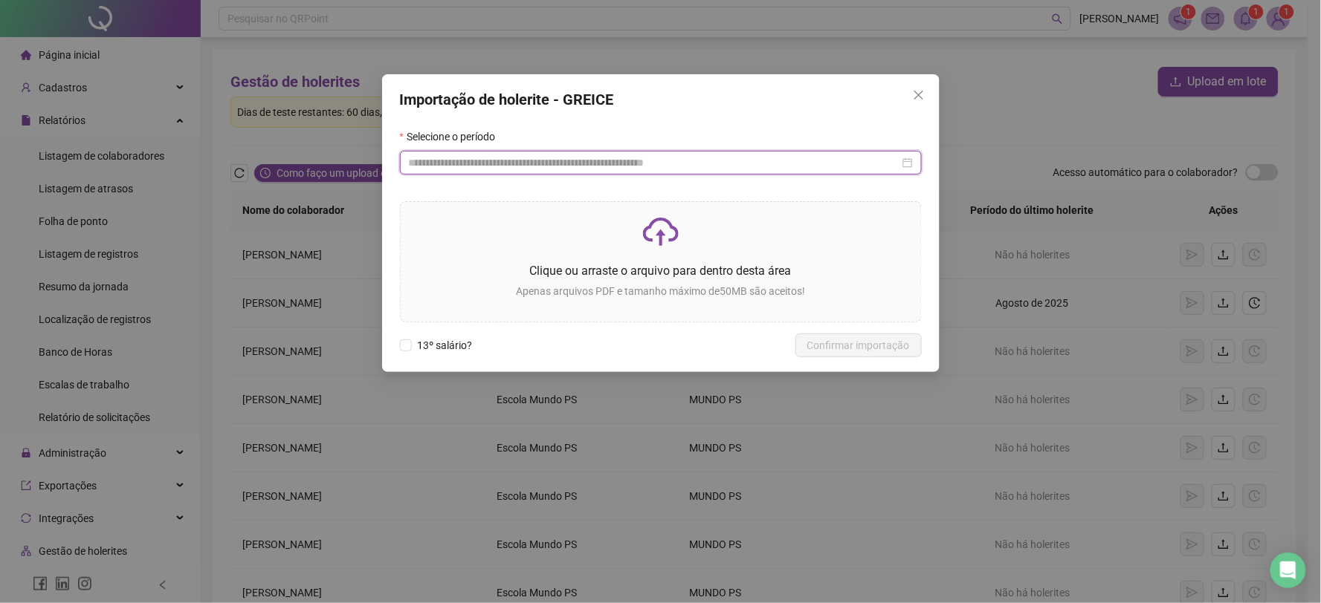
click at [461, 159] on input at bounding box center [654, 163] width 490 height 16
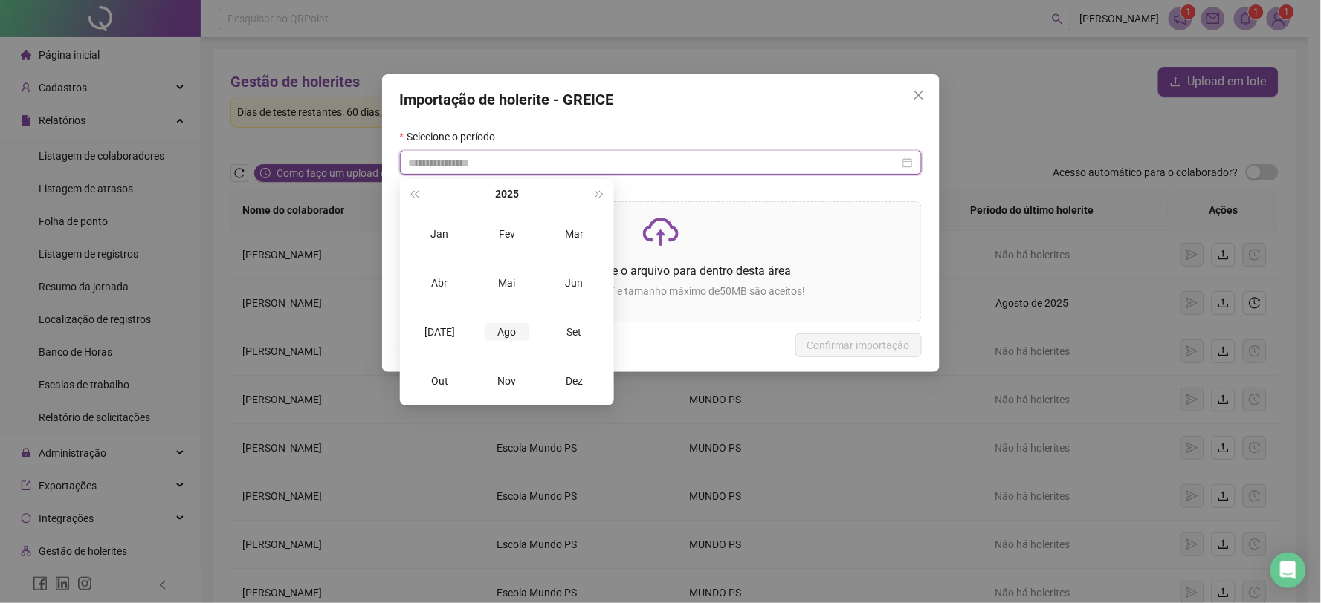
type input "**********"
click at [493, 334] on div "Ago" at bounding box center [507, 332] width 45 height 18
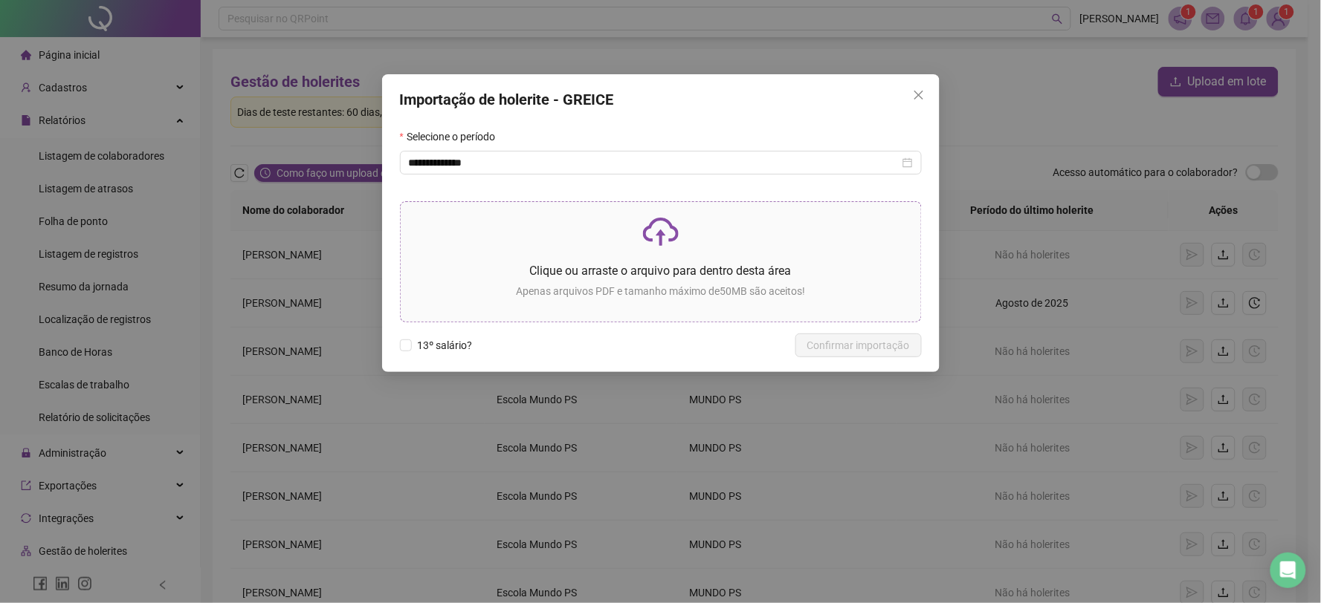
click at [507, 253] on div "Clique ou arraste o arquivo para dentro desta área Apenas arquivos PDF e tamanh…" at bounding box center [660, 262] width 496 height 96
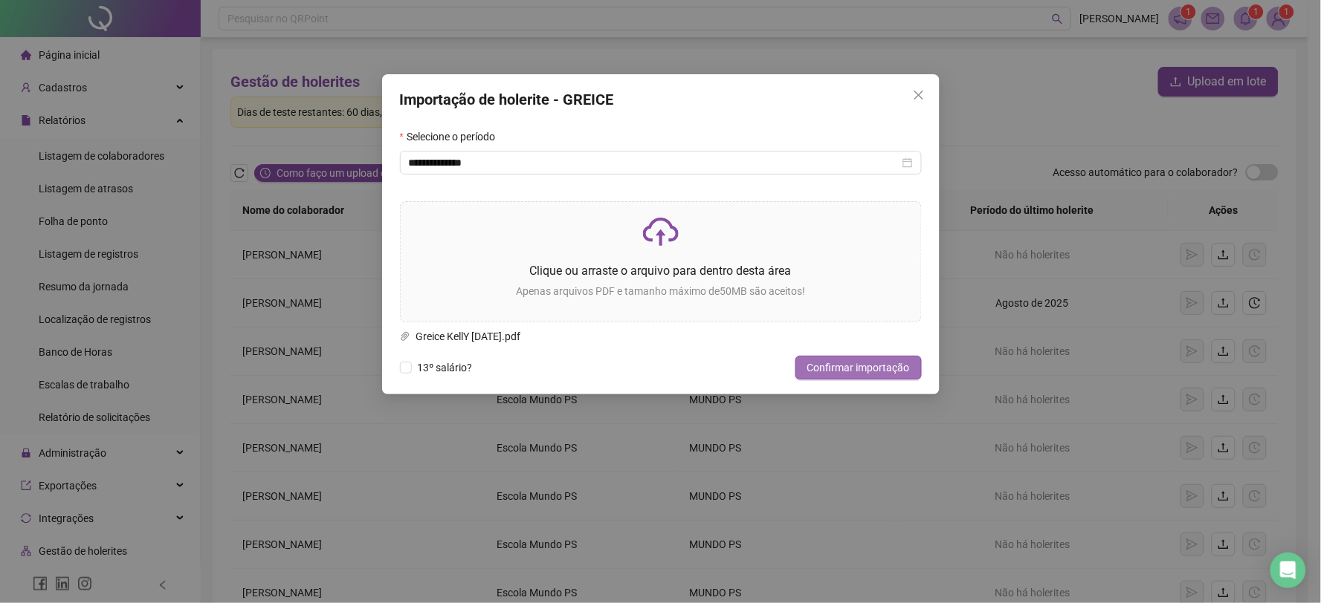
click at [827, 372] on span "Confirmar importação" at bounding box center [858, 368] width 103 height 16
click at [480, 256] on div "Clique ou arraste o arquivo para dentro desta área Apenas arquivos PDF e tamanh…" at bounding box center [660, 262] width 496 height 96
click at [840, 369] on span "Confirmar importação" at bounding box center [858, 368] width 103 height 16
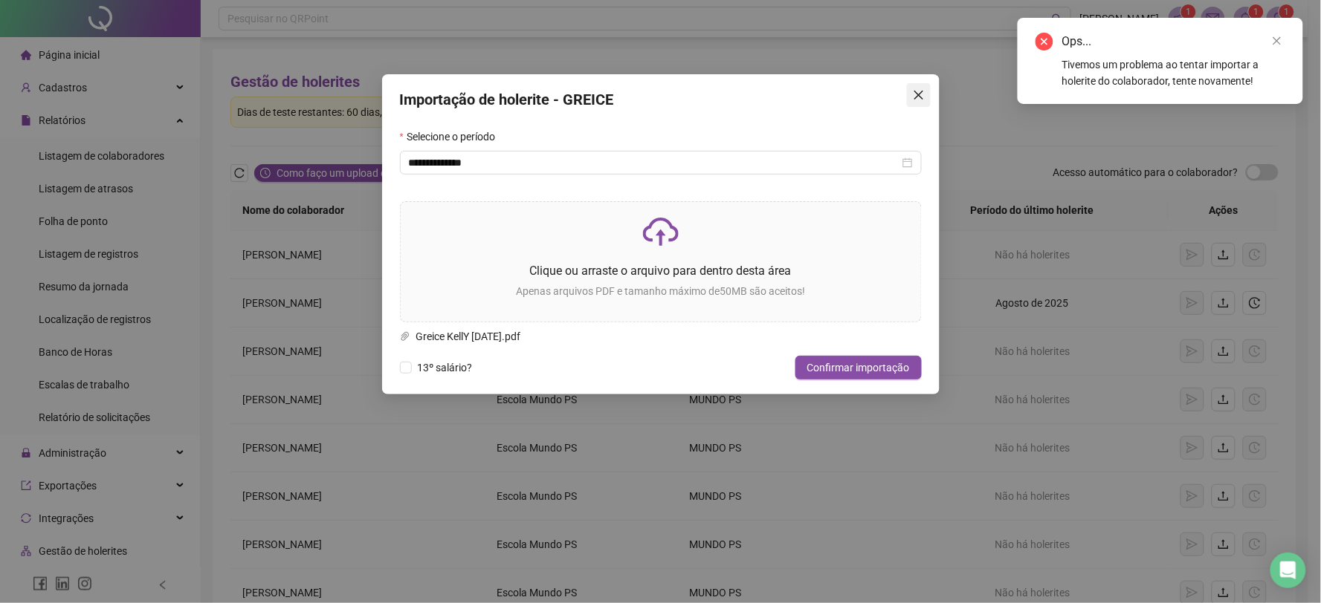
click at [919, 93] on icon "close" at bounding box center [919, 95] width 12 height 12
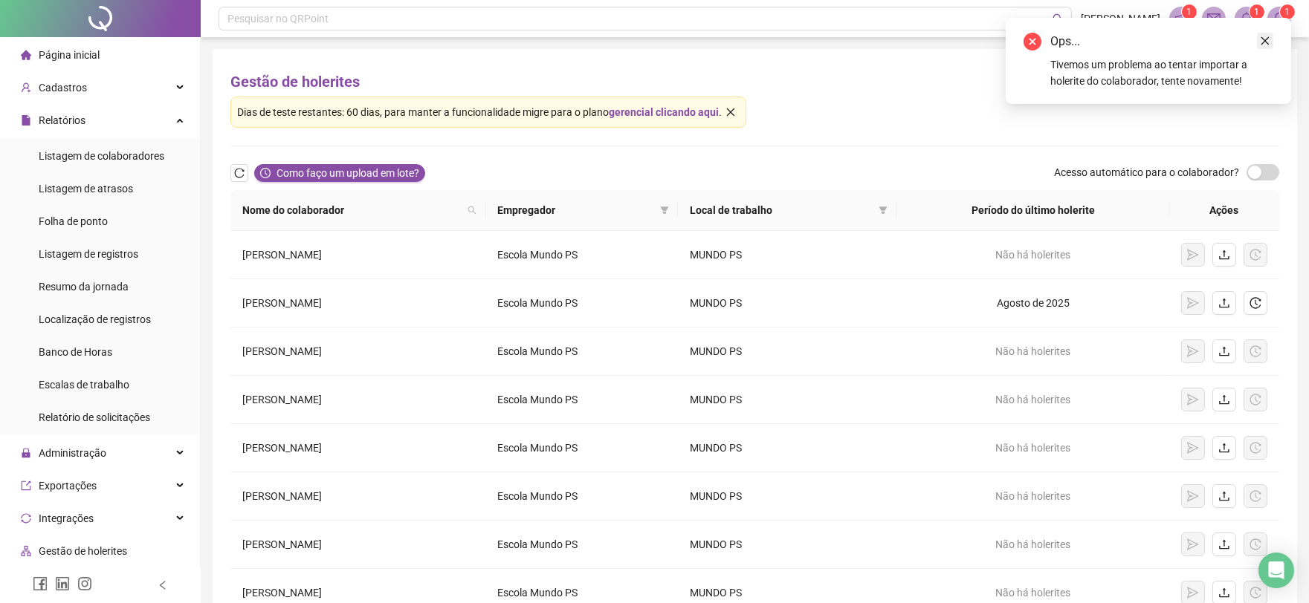
click at [1264, 42] on icon "close" at bounding box center [1265, 41] width 10 height 10
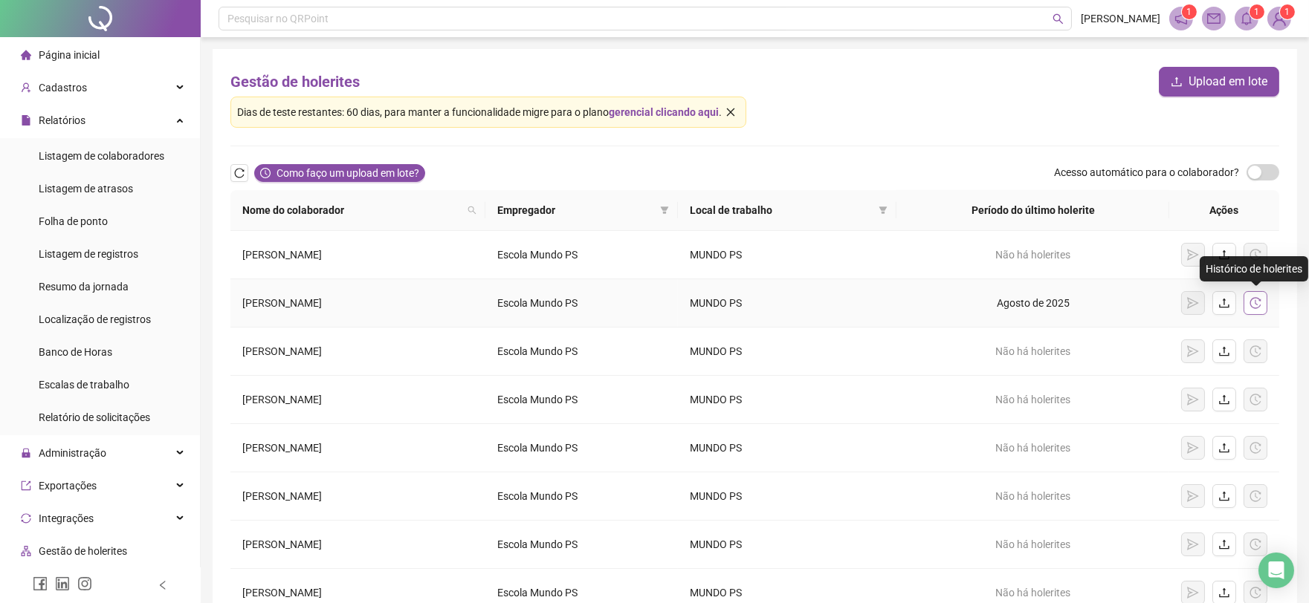
click at [1257, 301] on icon "history" at bounding box center [1255, 303] width 12 height 12
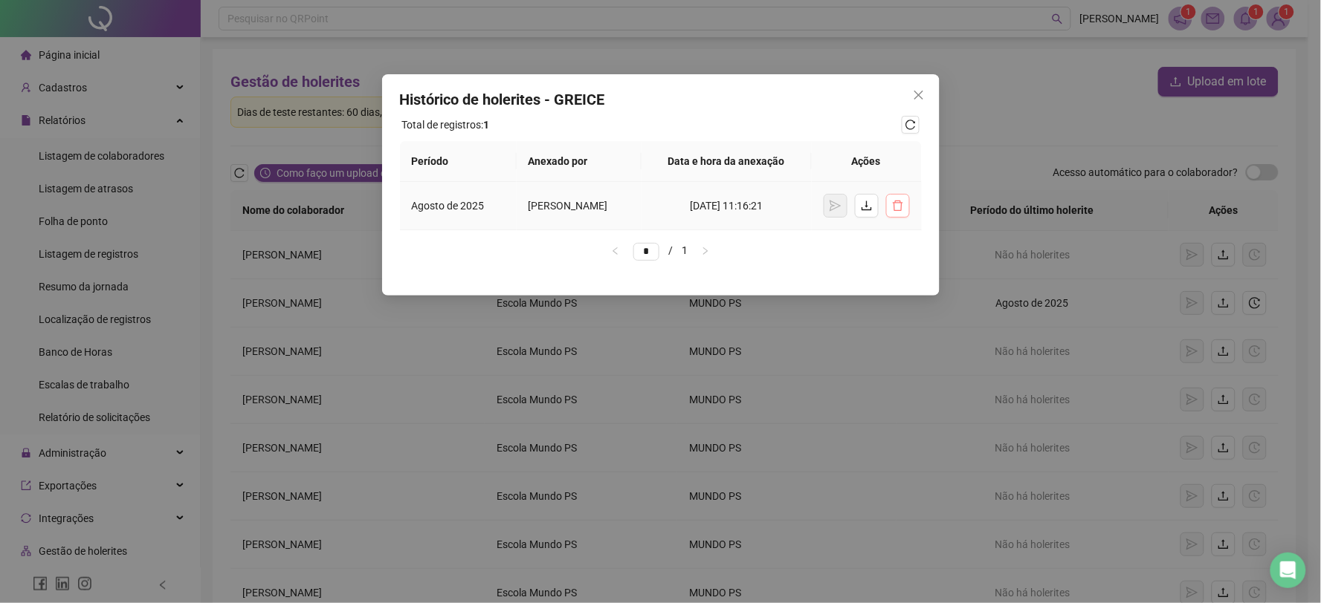
click at [907, 218] on button "button" at bounding box center [898, 206] width 24 height 24
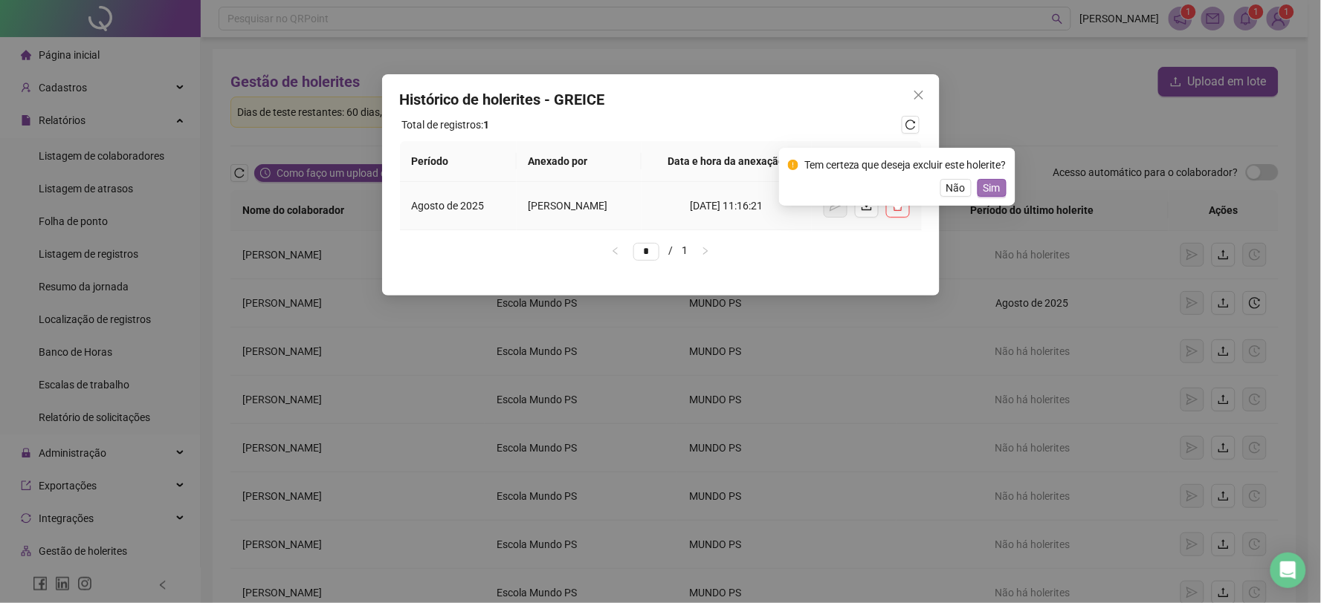
click at [985, 188] on span "Sim" at bounding box center [991, 188] width 17 height 16
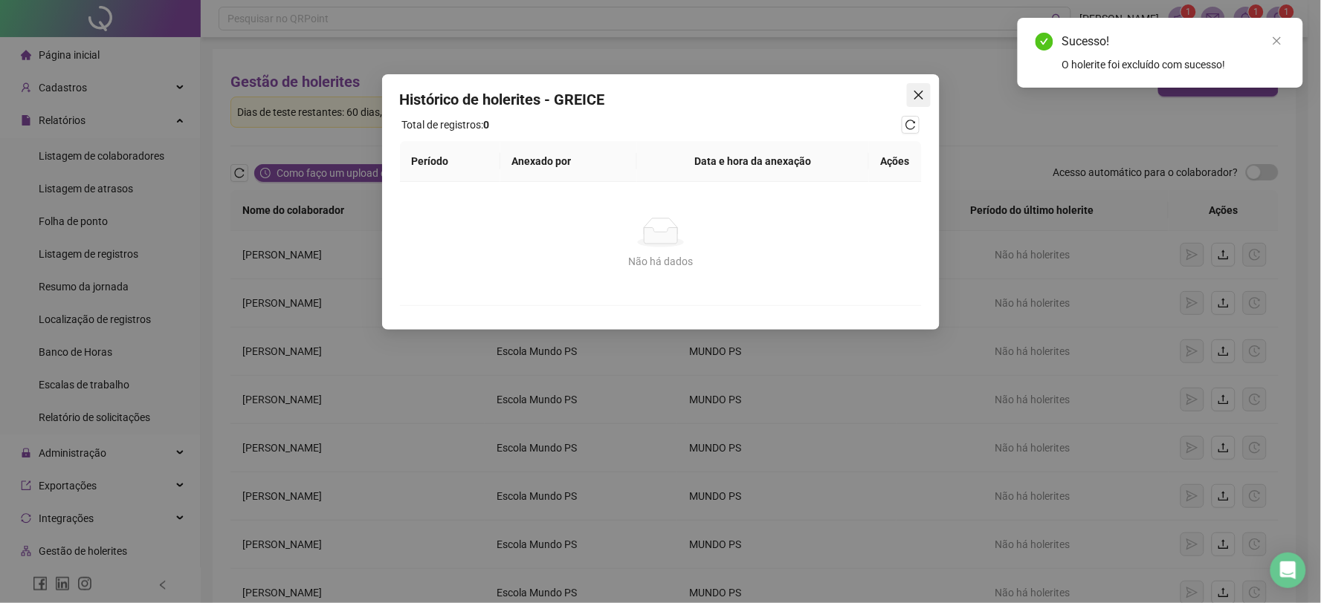
click at [909, 90] on span "Close" at bounding box center [919, 95] width 24 height 12
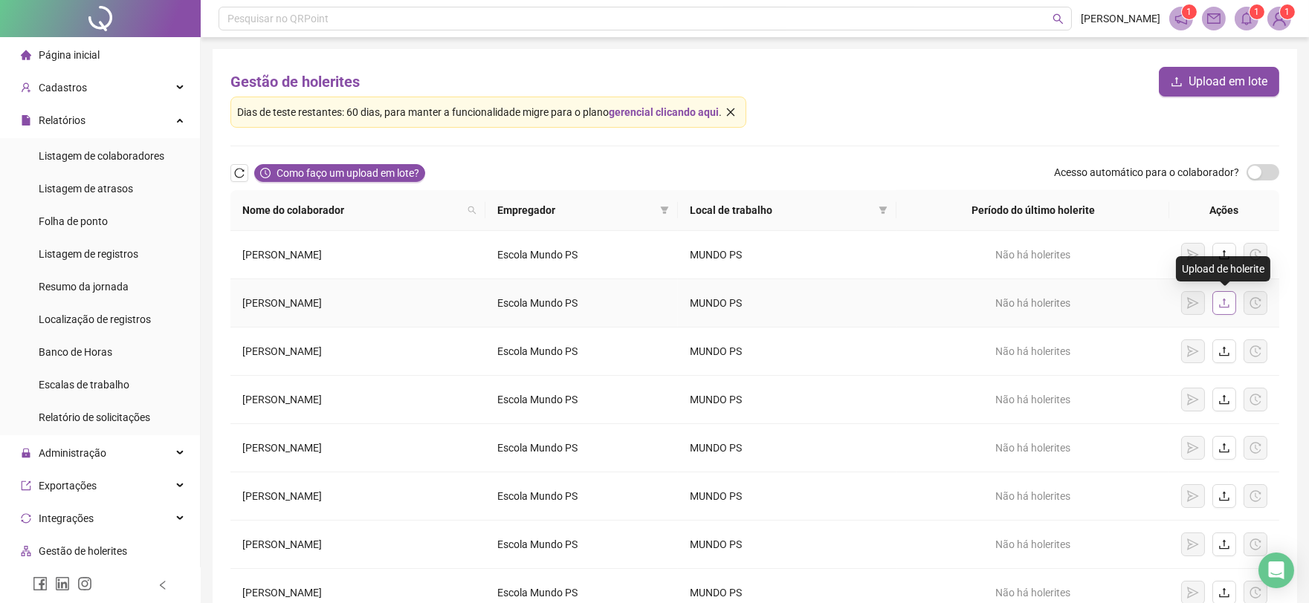
click at [1225, 306] on icon "upload" at bounding box center [1224, 303] width 12 height 12
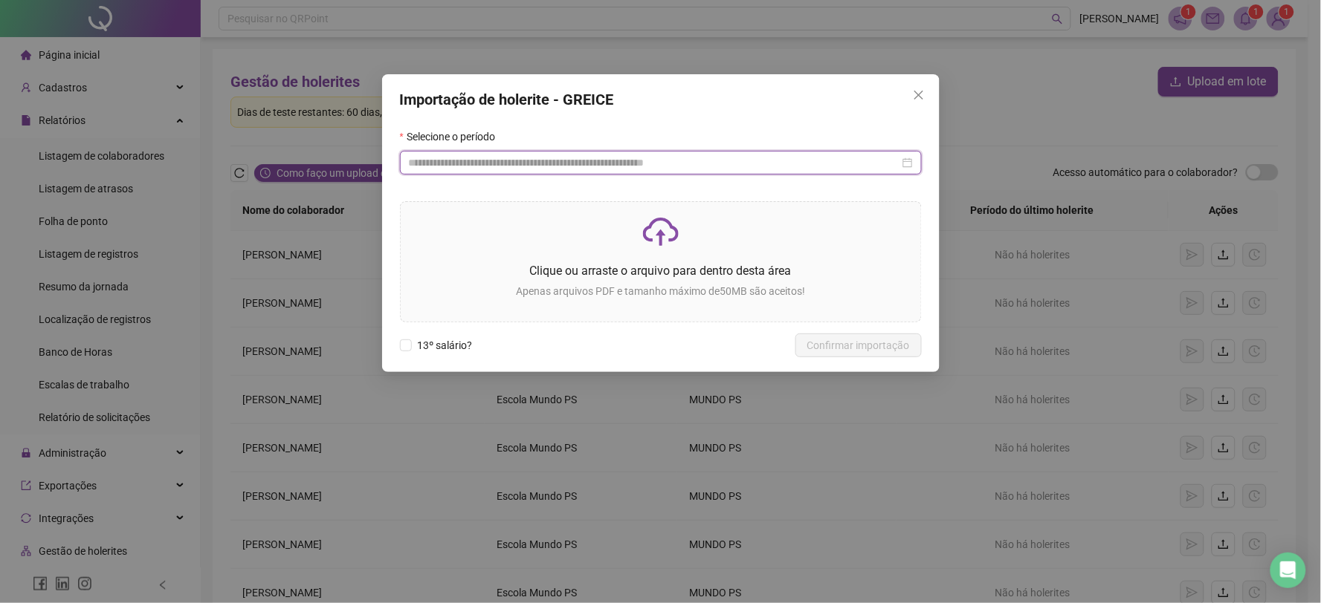
click at [444, 158] on input at bounding box center [654, 163] width 490 height 16
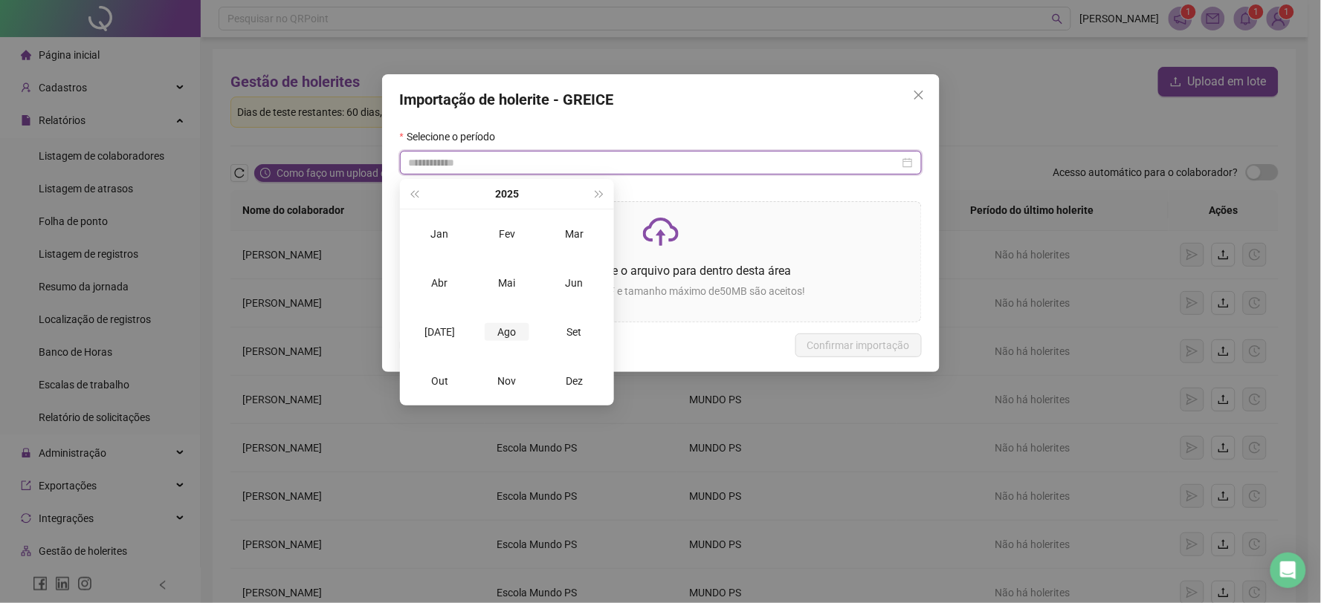
type input "**********"
click at [503, 337] on div "Ago" at bounding box center [507, 332] width 45 height 18
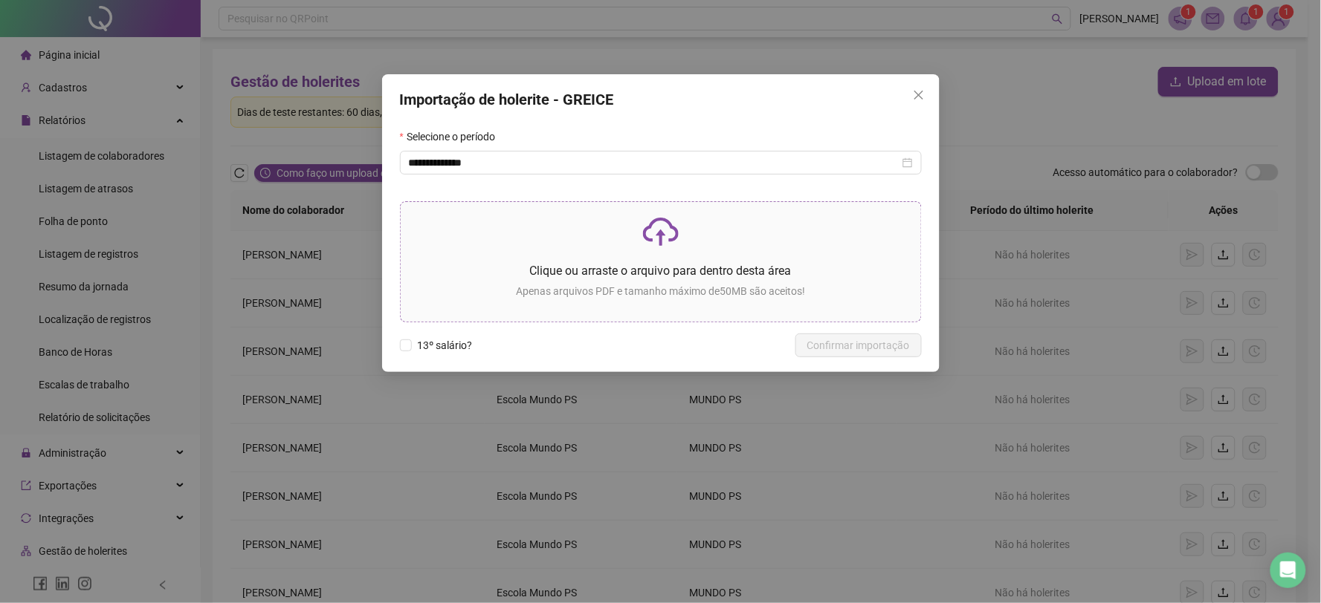
click at [490, 260] on div "Clique ou arraste o arquivo para dentro desta área Apenas arquivos PDF e tamanh…" at bounding box center [660, 262] width 496 height 96
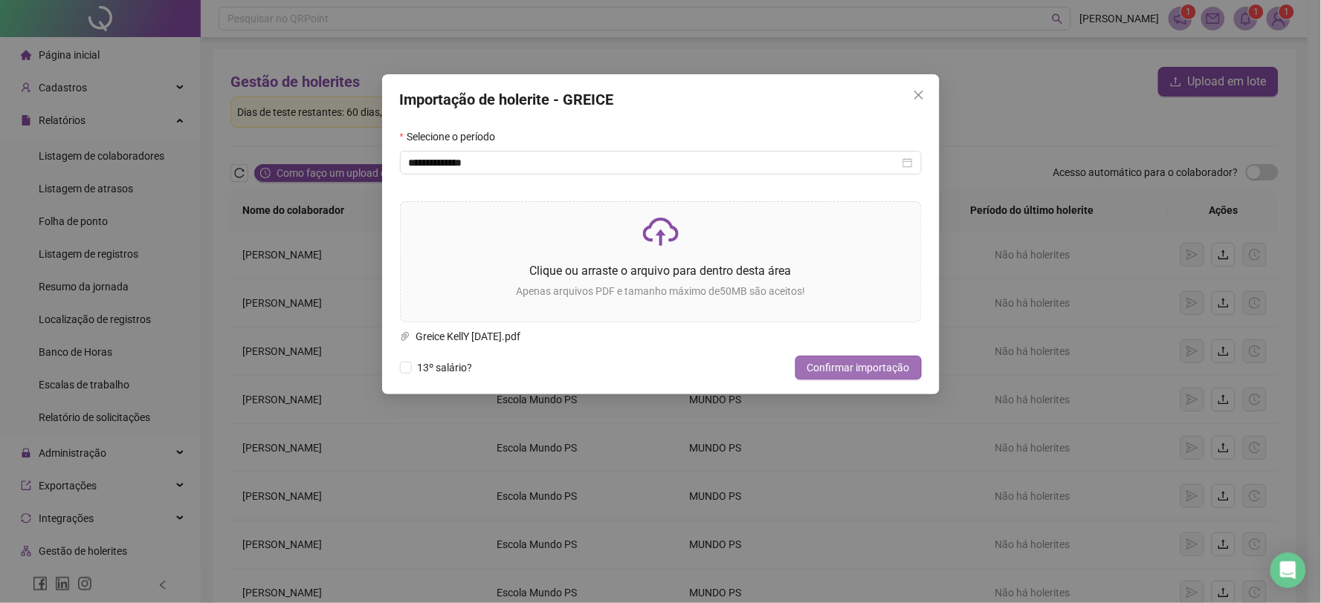
click at [828, 372] on span "Confirmar importação" at bounding box center [858, 368] width 103 height 16
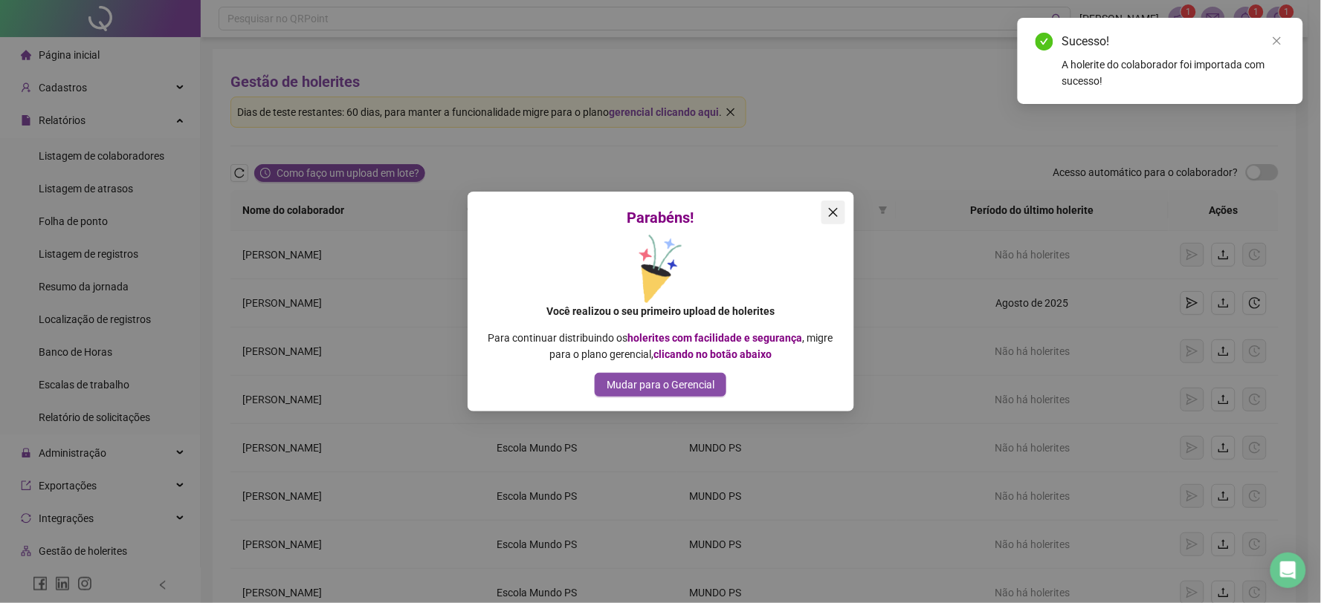
click at [825, 213] on span "Close" at bounding box center [833, 213] width 24 height 12
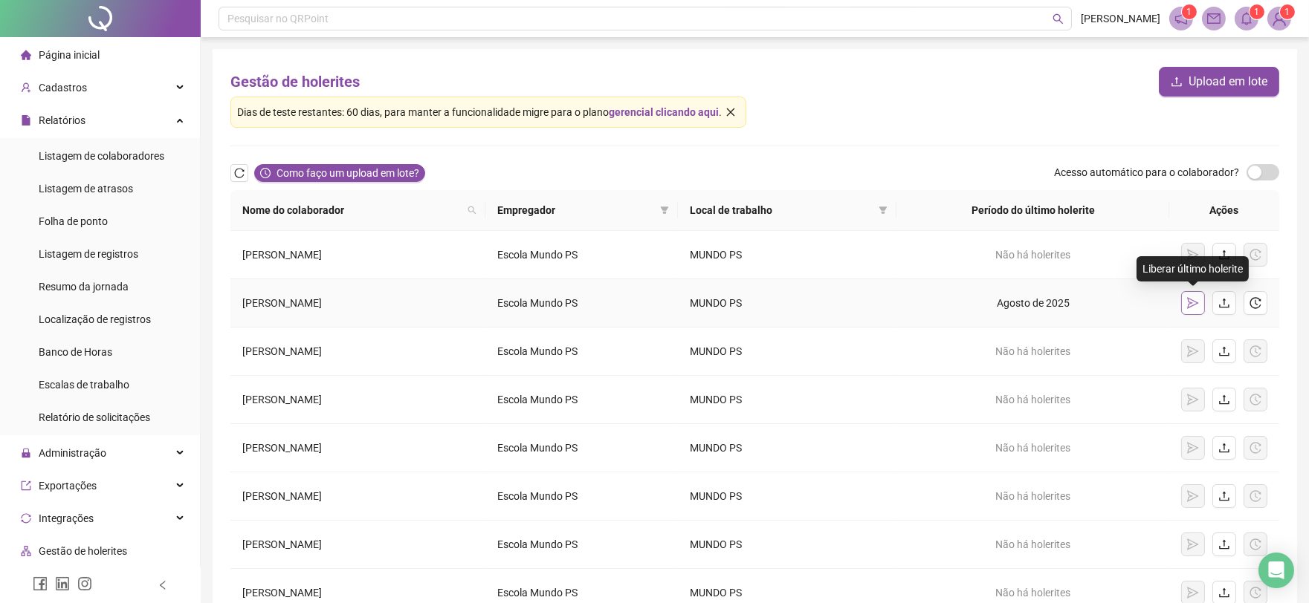
click at [1184, 305] on button "button" at bounding box center [1193, 303] width 24 height 24
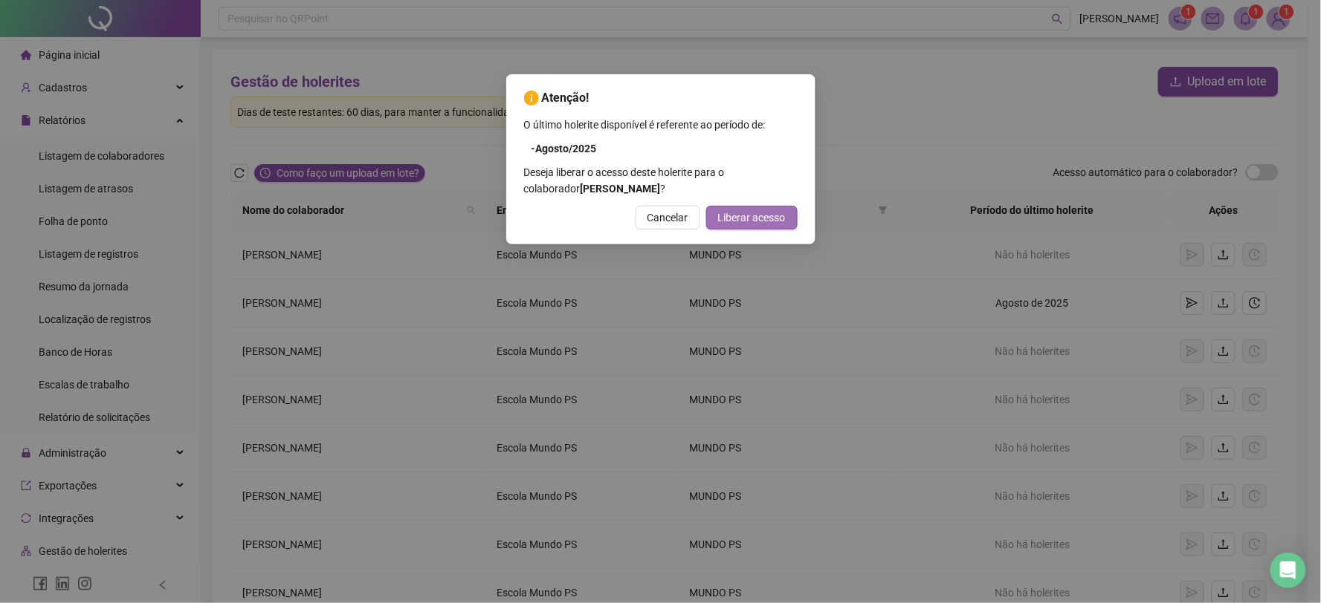
click at [756, 218] on span "Liberar acesso" at bounding box center [752, 218] width 68 height 16
